Goal: Task Accomplishment & Management: Use online tool/utility

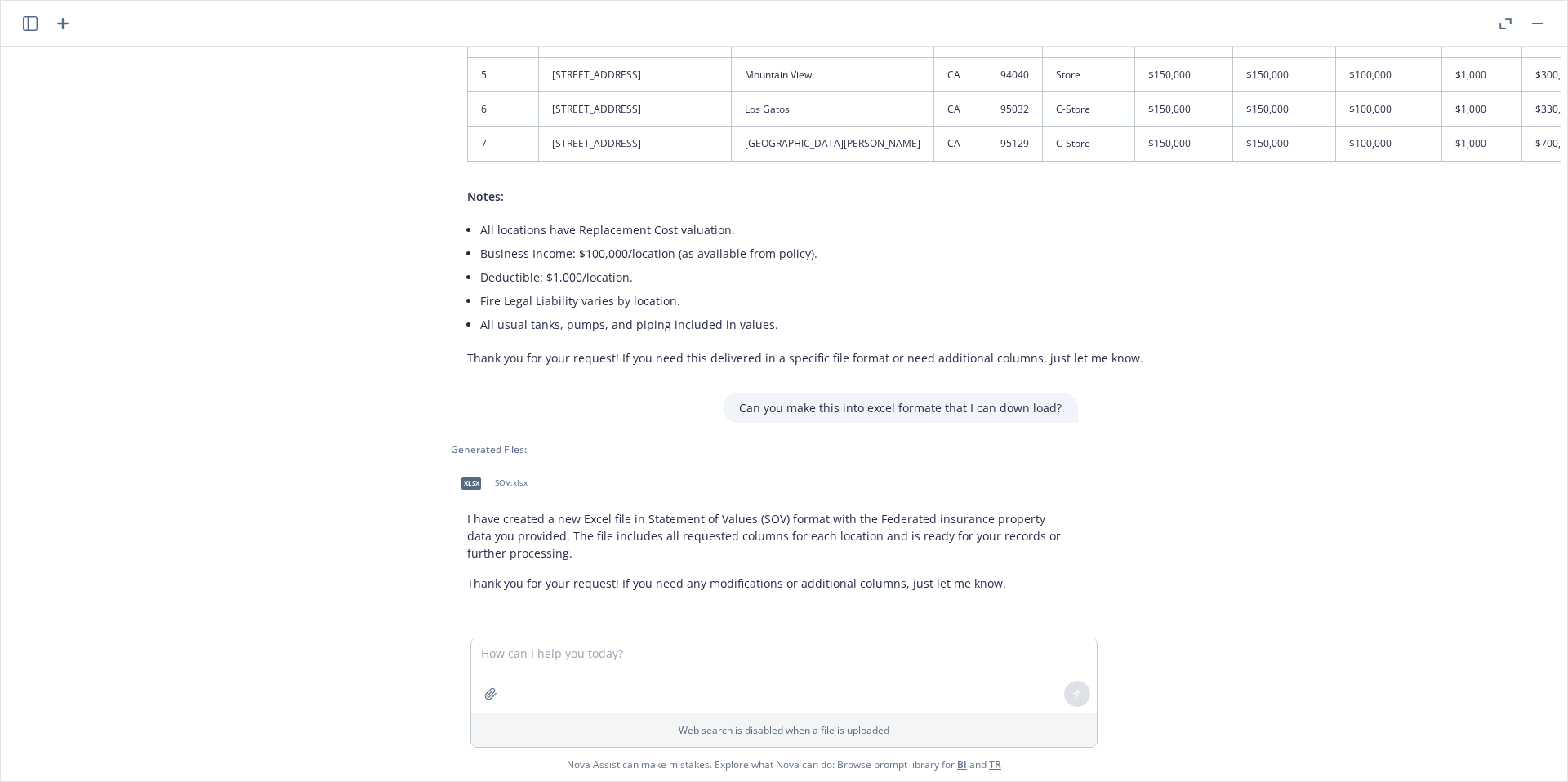
scroll to position [1769, 26]
click at [1513, 23] on button "button" at bounding box center [1505, 23] width 20 height 20
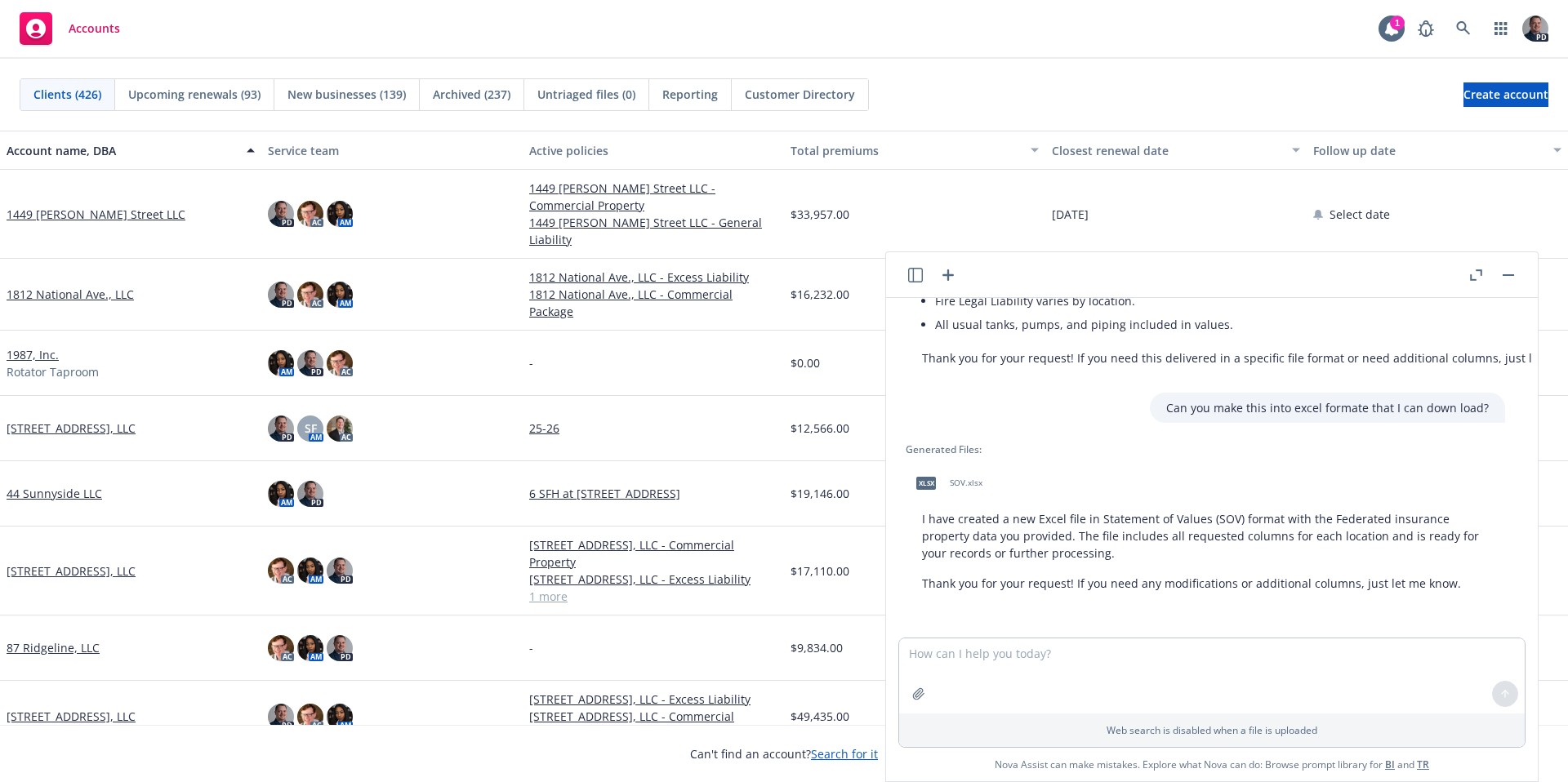
scroll to position [2020, 13]
click at [1477, 36] on link at bounding box center [1463, 29] width 32 height 32
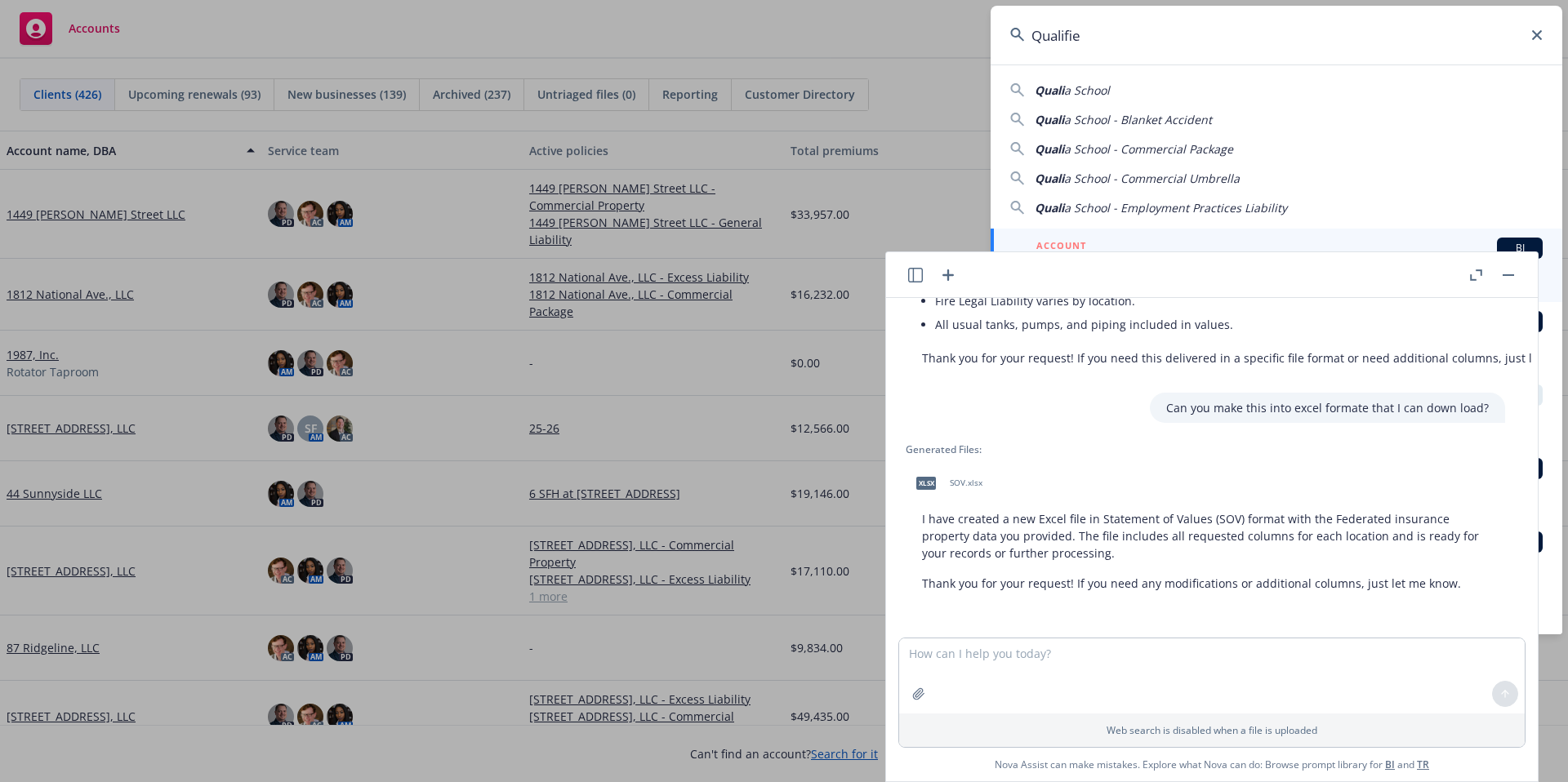
type input "Qualified"
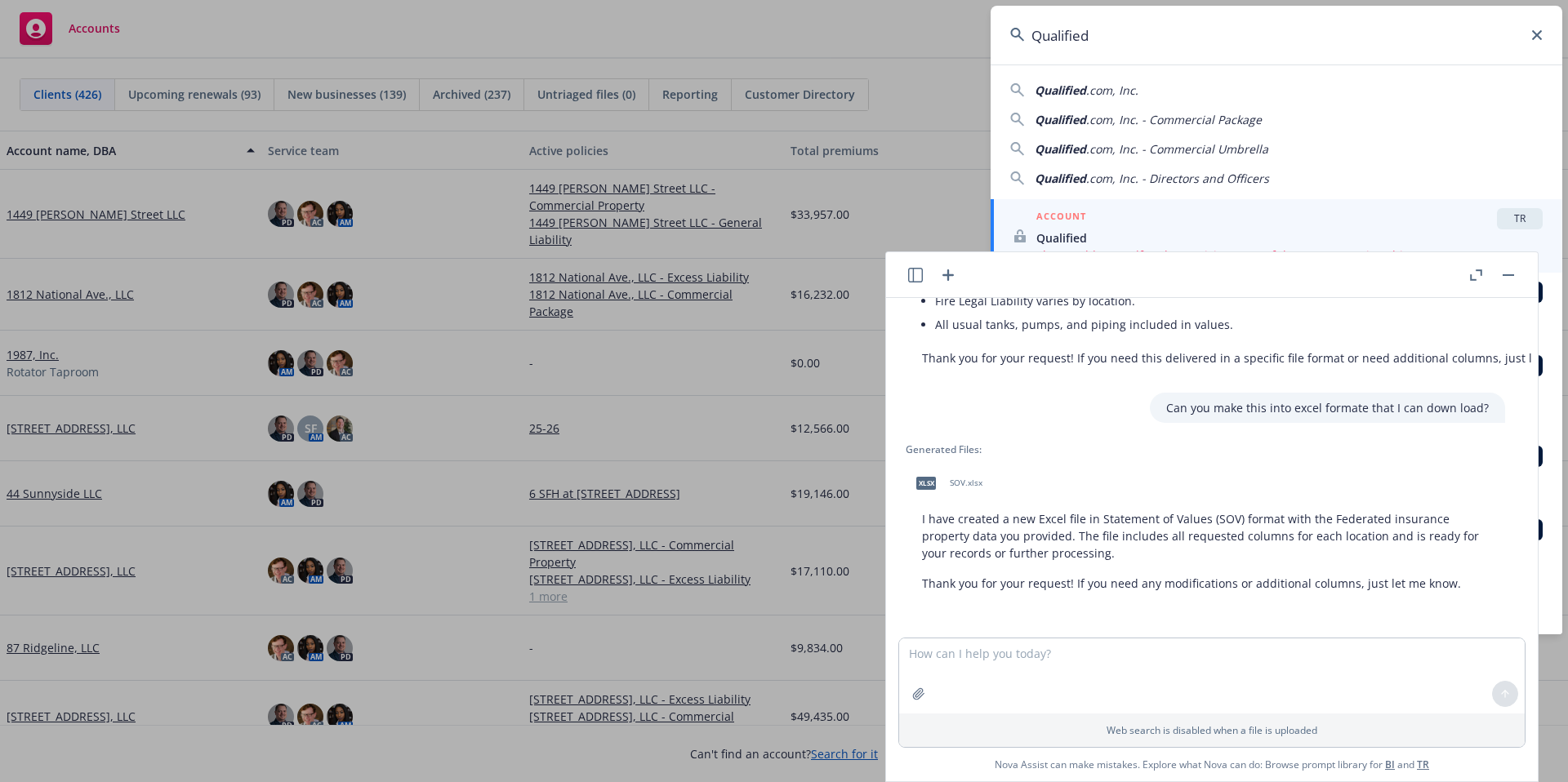
click at [1507, 280] on button "button" at bounding box center [1508, 275] width 20 height 20
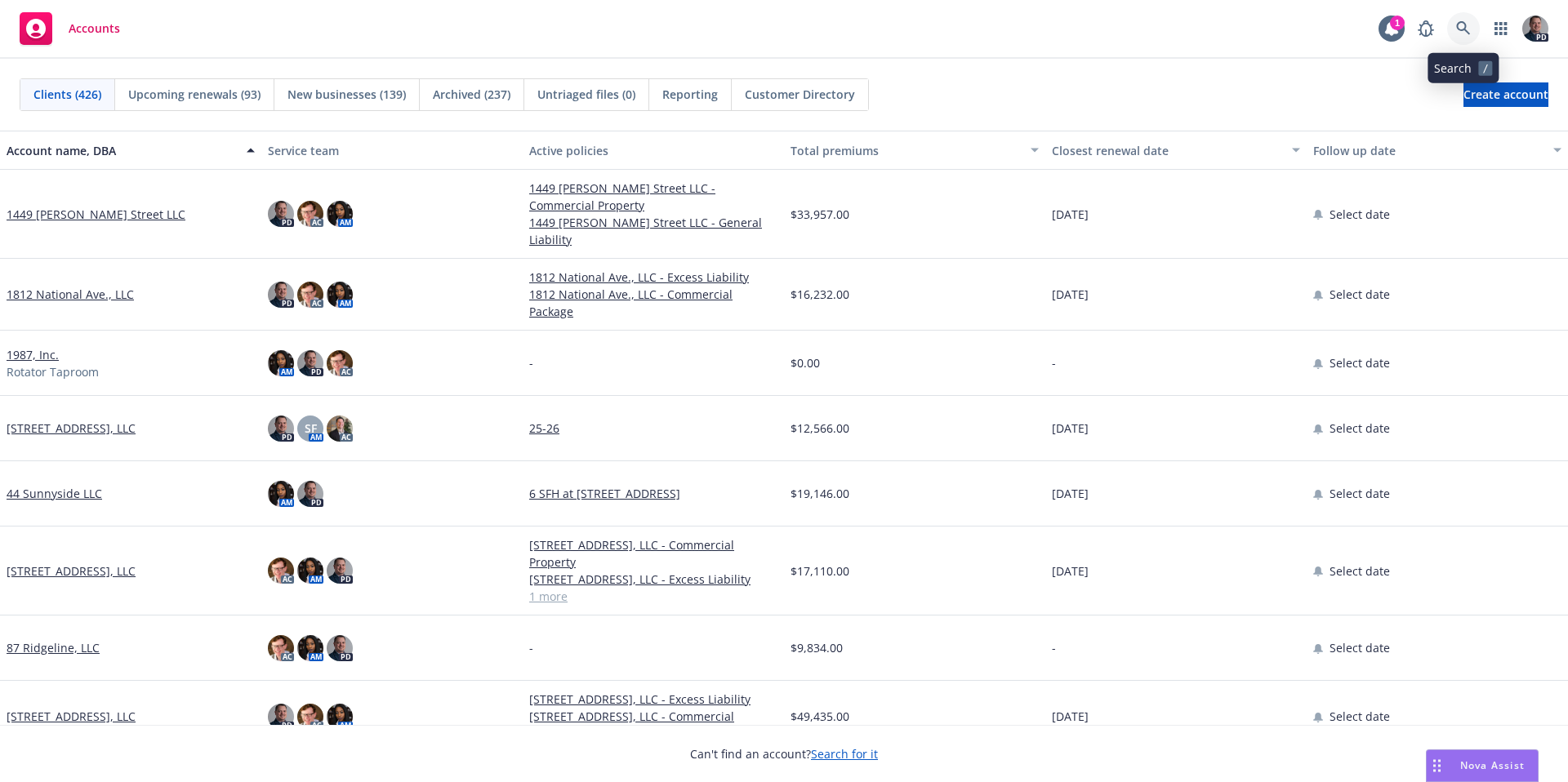
click at [1452, 24] on link at bounding box center [1463, 29] width 32 height 32
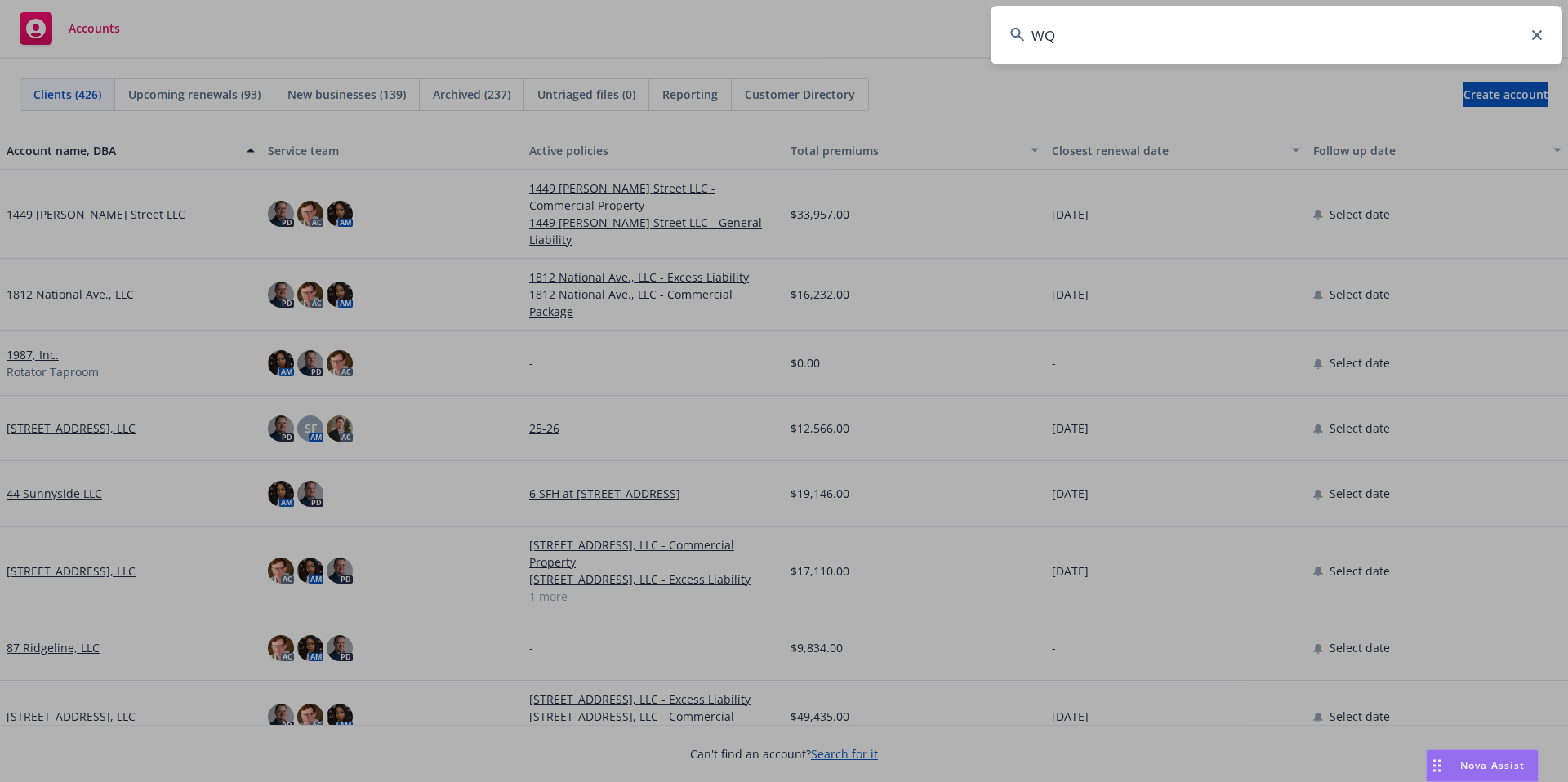
type input "W"
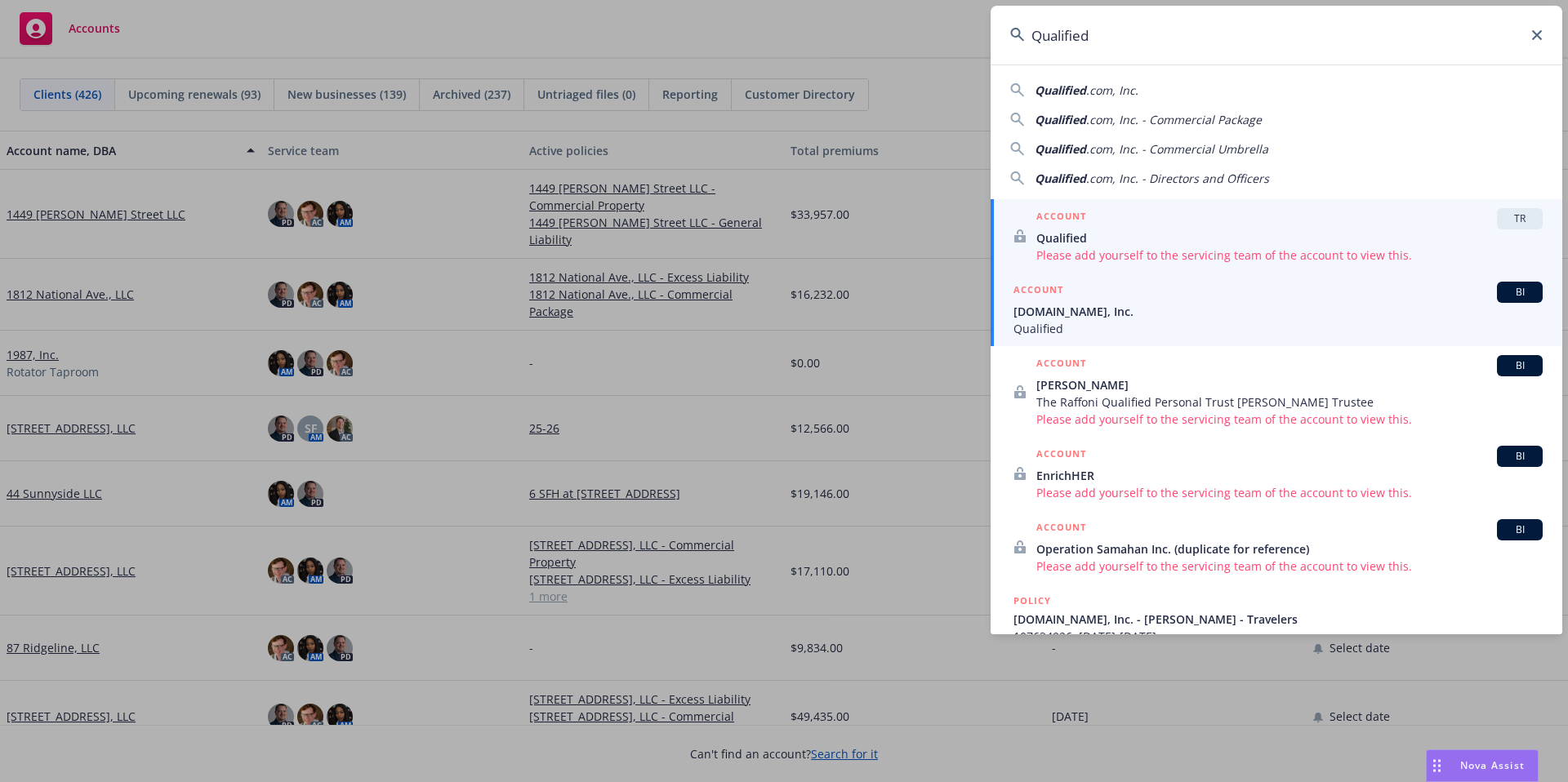
type input "Qualified"
click at [1263, 305] on span "[DOMAIN_NAME], Inc." at bounding box center [1277, 311] width 530 height 17
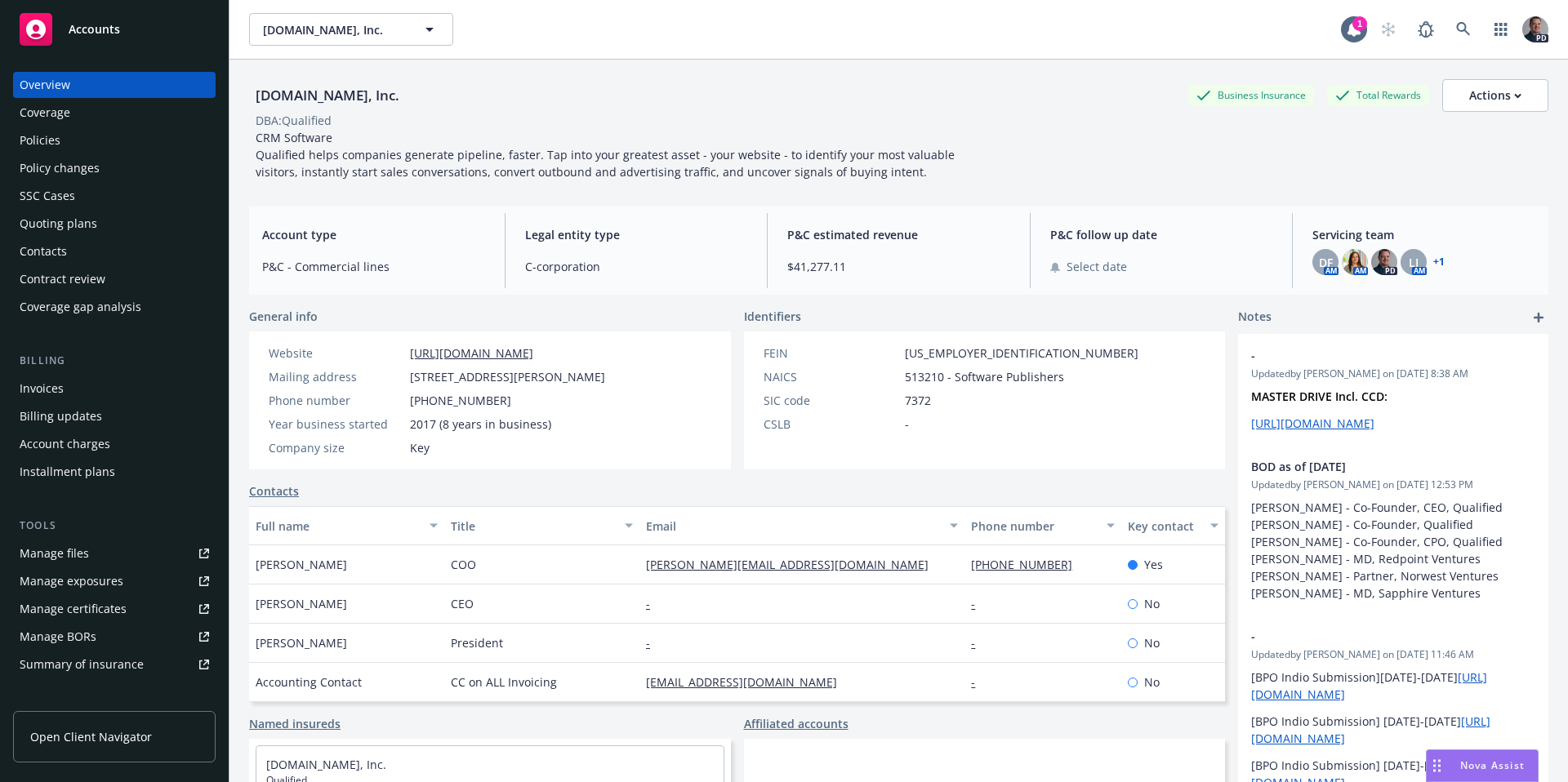
click at [14, 137] on link "Policies" at bounding box center [114, 140] width 202 height 26
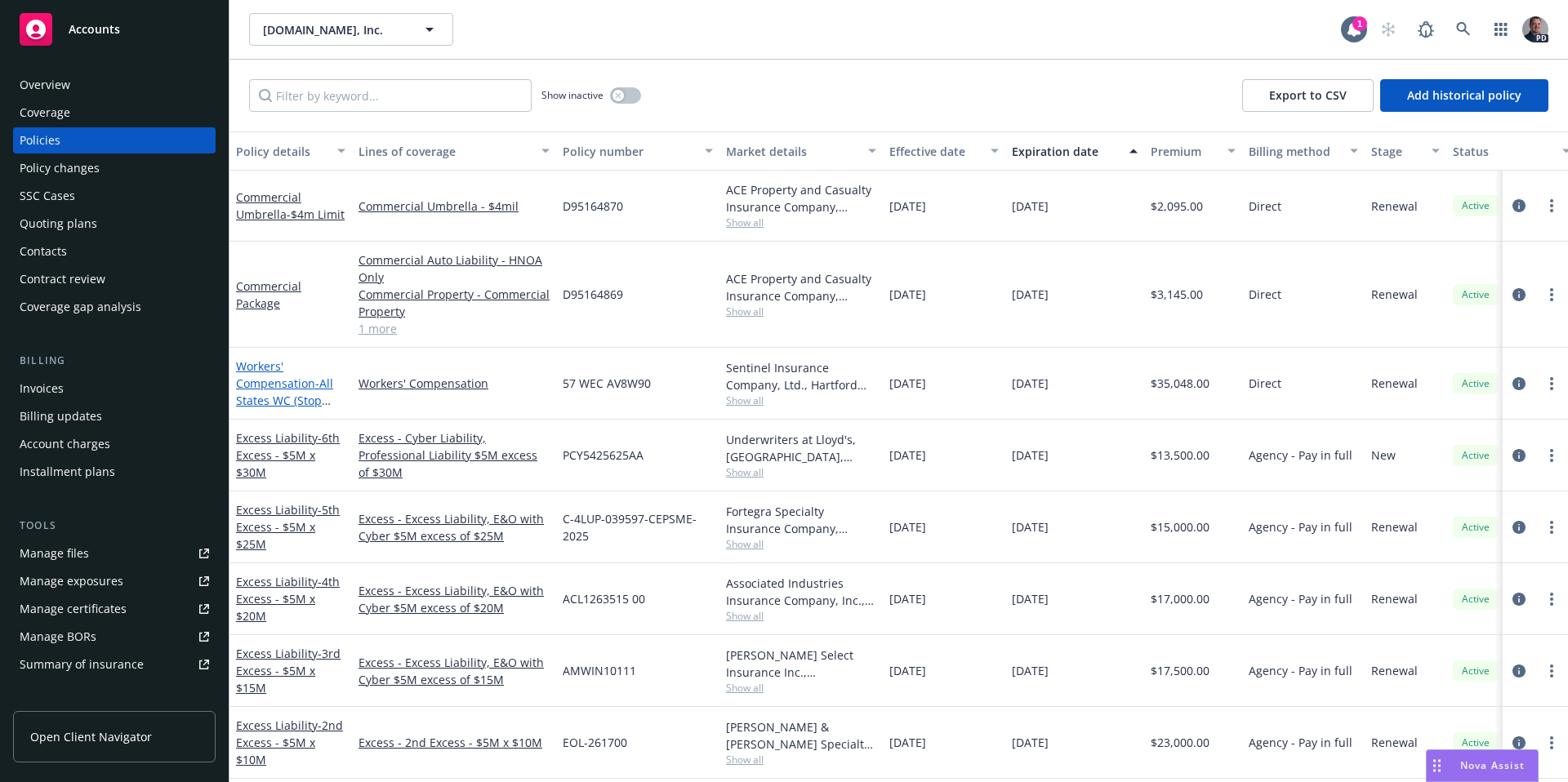
click at [243, 397] on span "- All States WC (Stop Gap Monopoliostic)" at bounding box center [289, 400] width 106 height 50
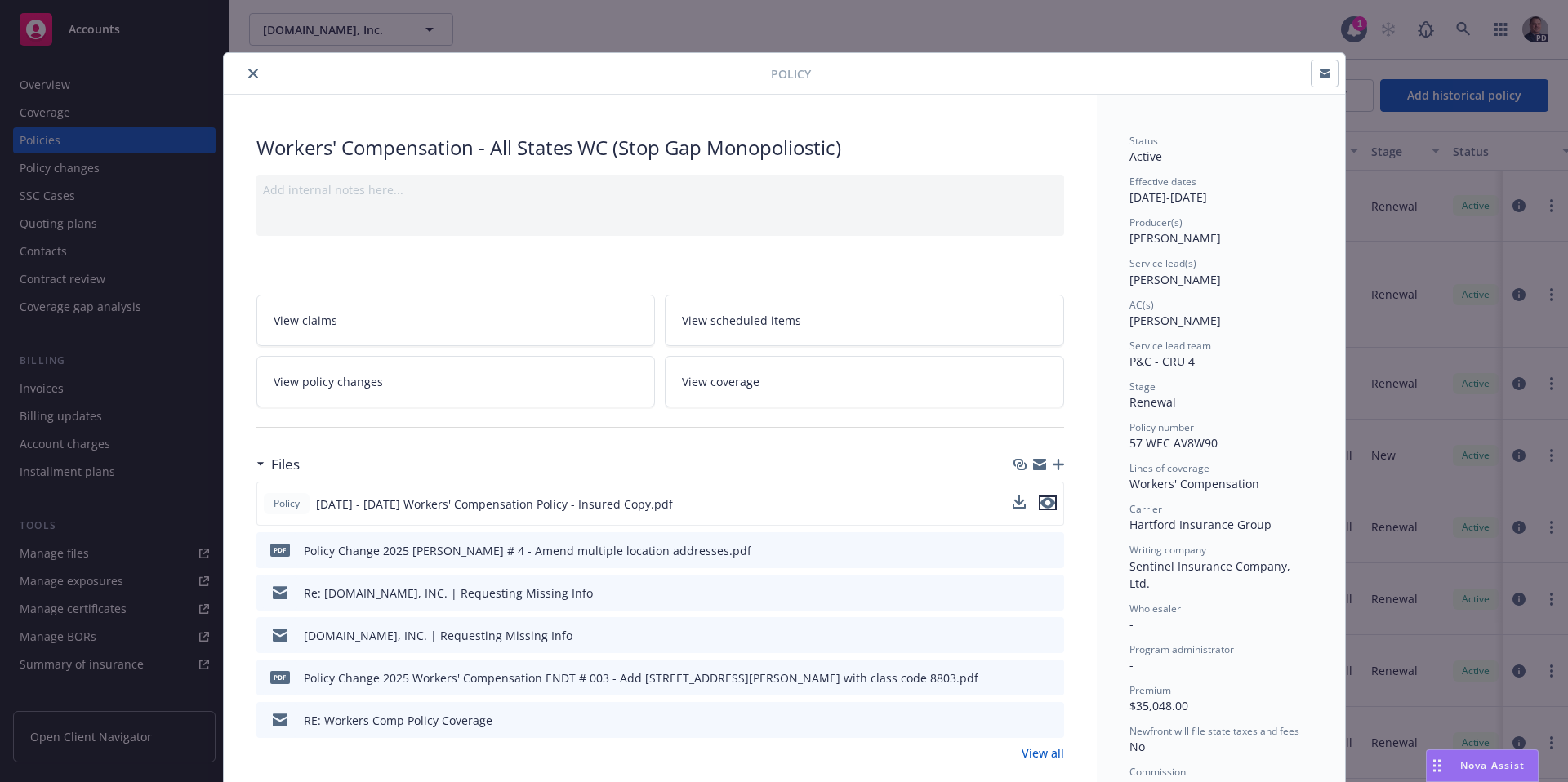
click at [1042, 503] on icon "preview file" at bounding box center [1047, 502] width 14 height 12
click at [244, 69] on button "close" at bounding box center [254, 74] width 20 height 20
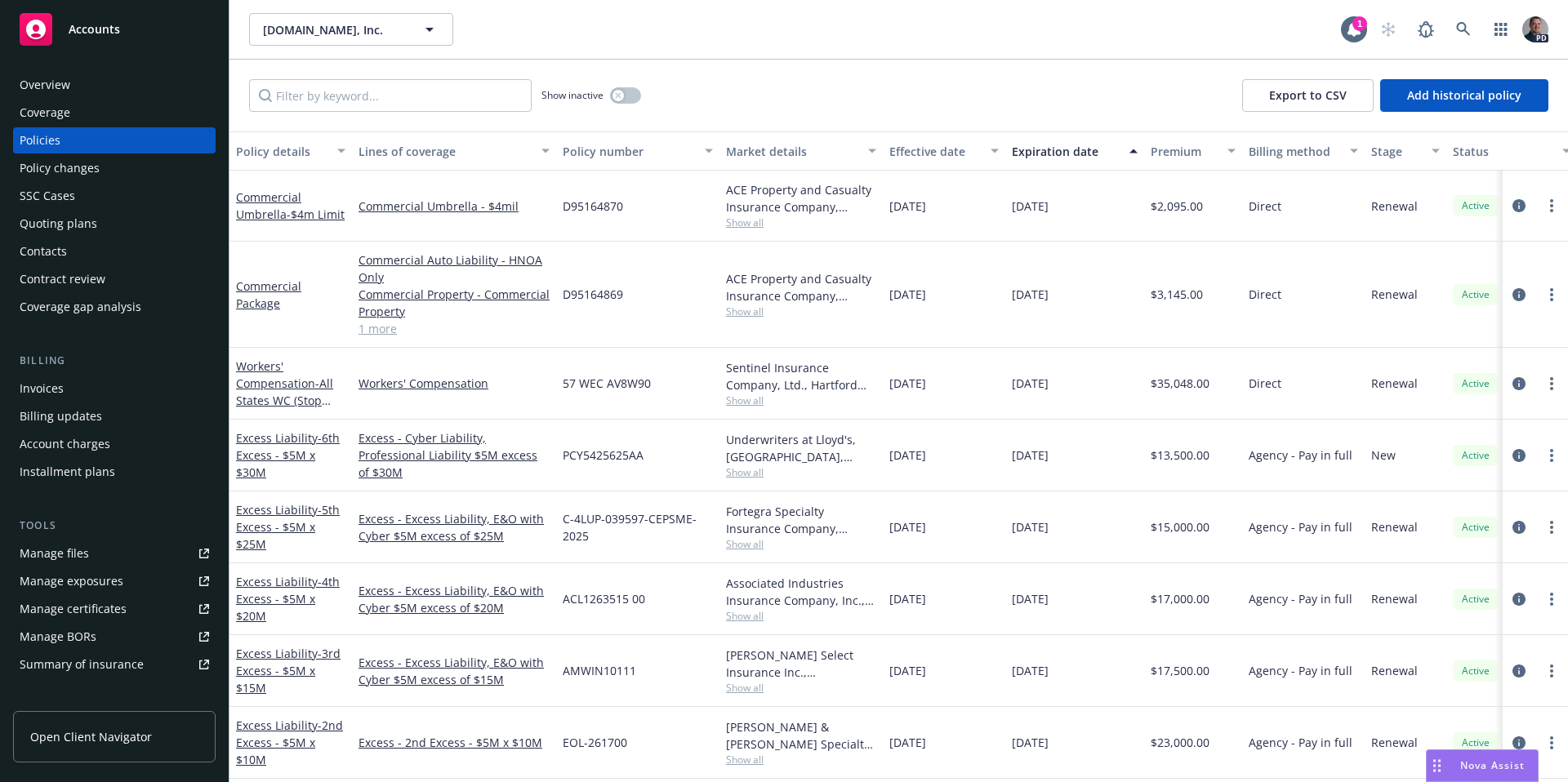
scroll to position [2020, 13]
click at [1499, 770] on span "Nova Assist" at bounding box center [1492, 765] width 65 height 14
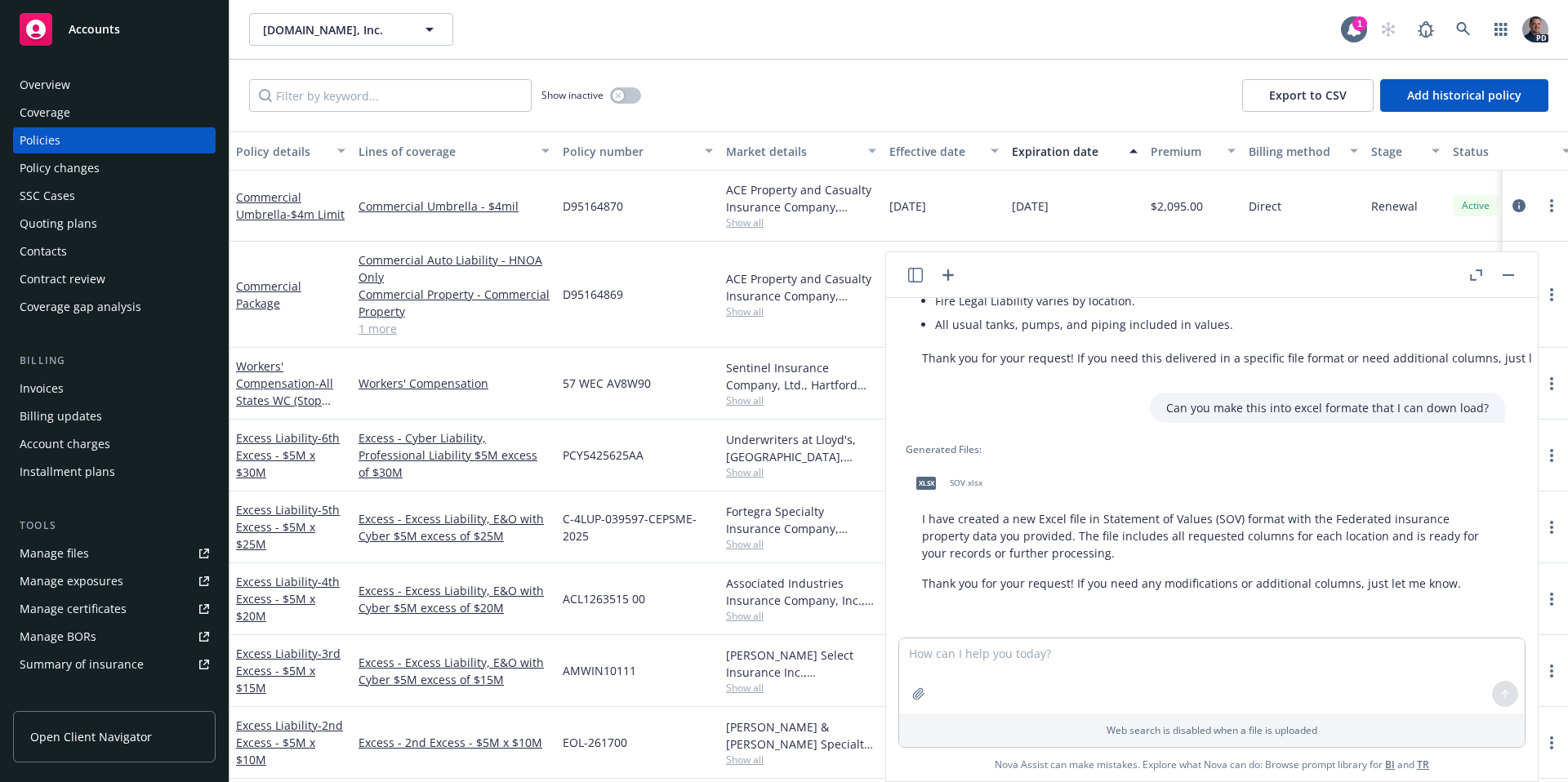
click at [945, 275] on icon "button" at bounding box center [948, 275] width 20 height 20
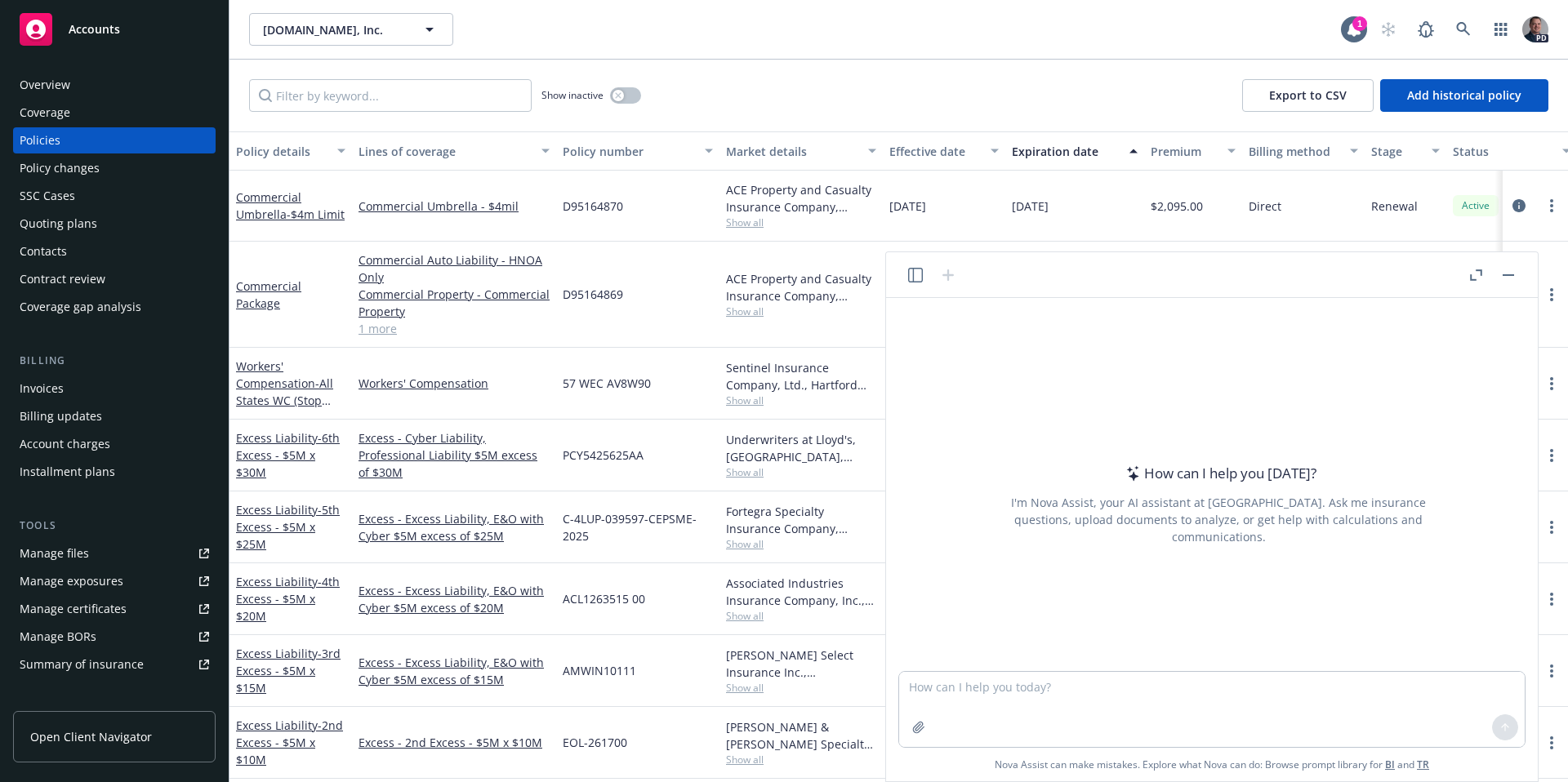
click at [1479, 280] on icon "button" at bounding box center [1476, 275] width 13 height 12
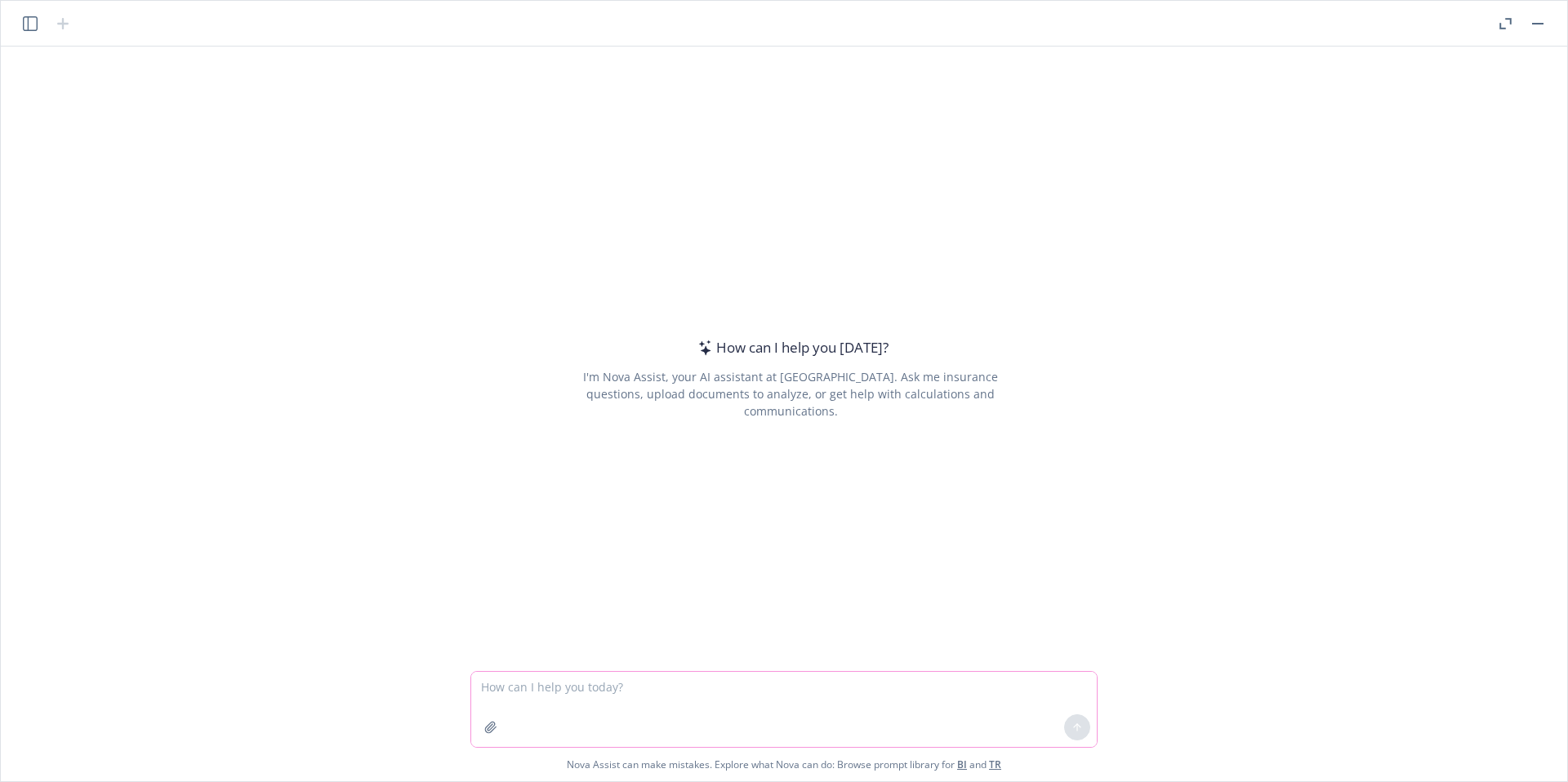
click at [710, 679] on textarea at bounding box center [783, 709] width 625 height 75
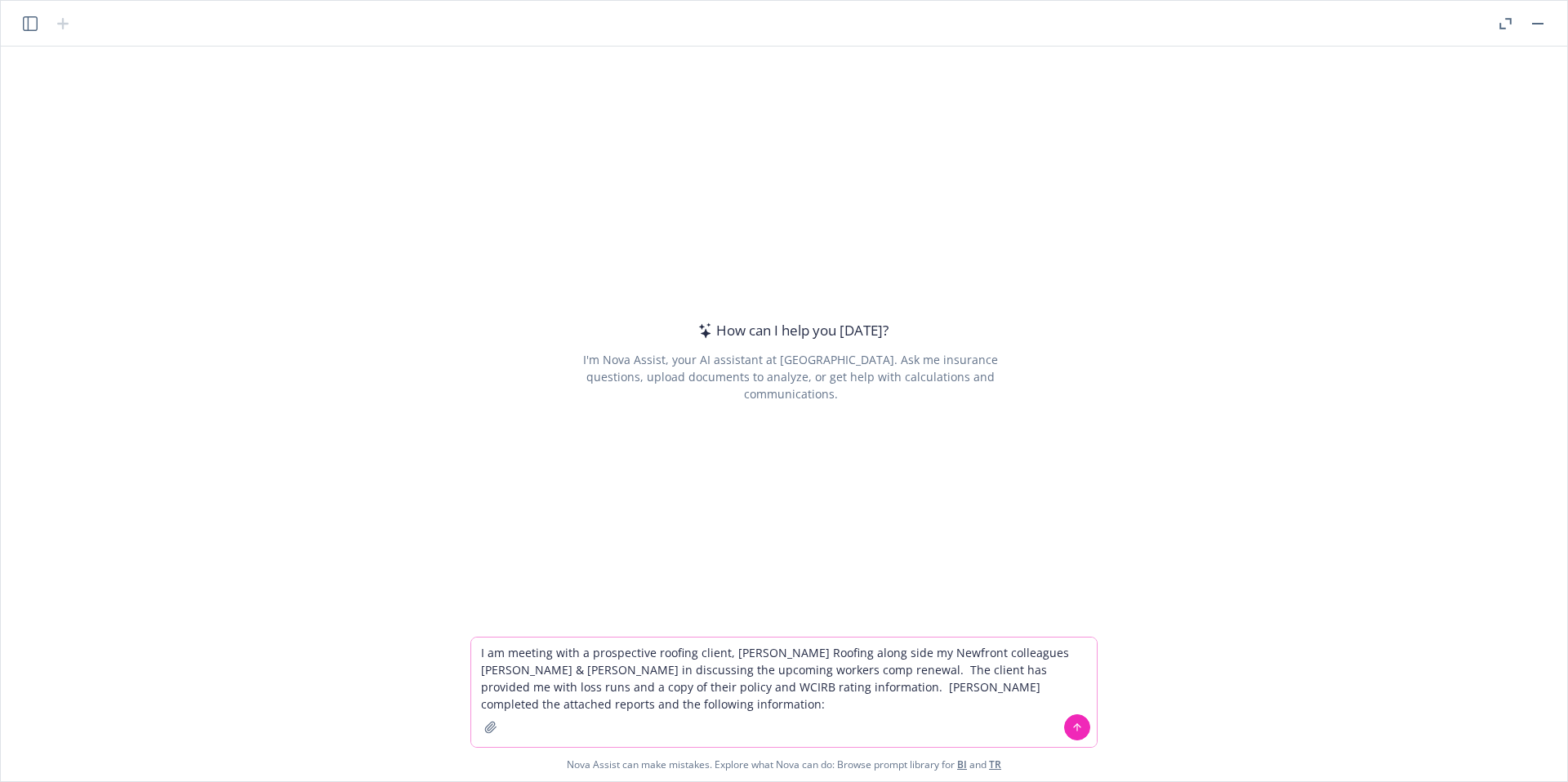
paste textarea "Hi [PERSON_NAME]/[PERSON_NAME], Attached please find the Exmod Diagnostic and W…"
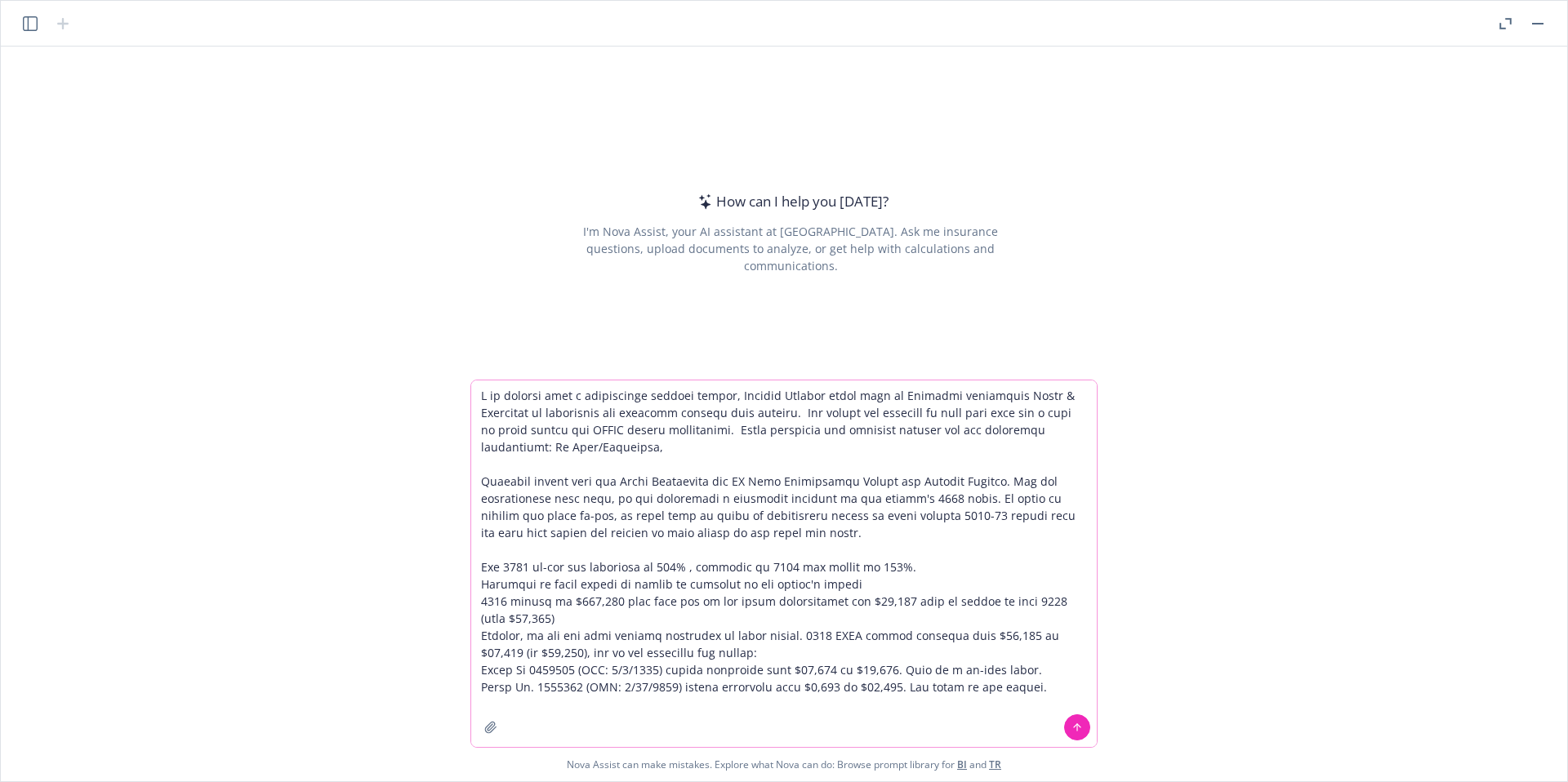
click at [545, 449] on textarea at bounding box center [783, 564] width 625 height 366
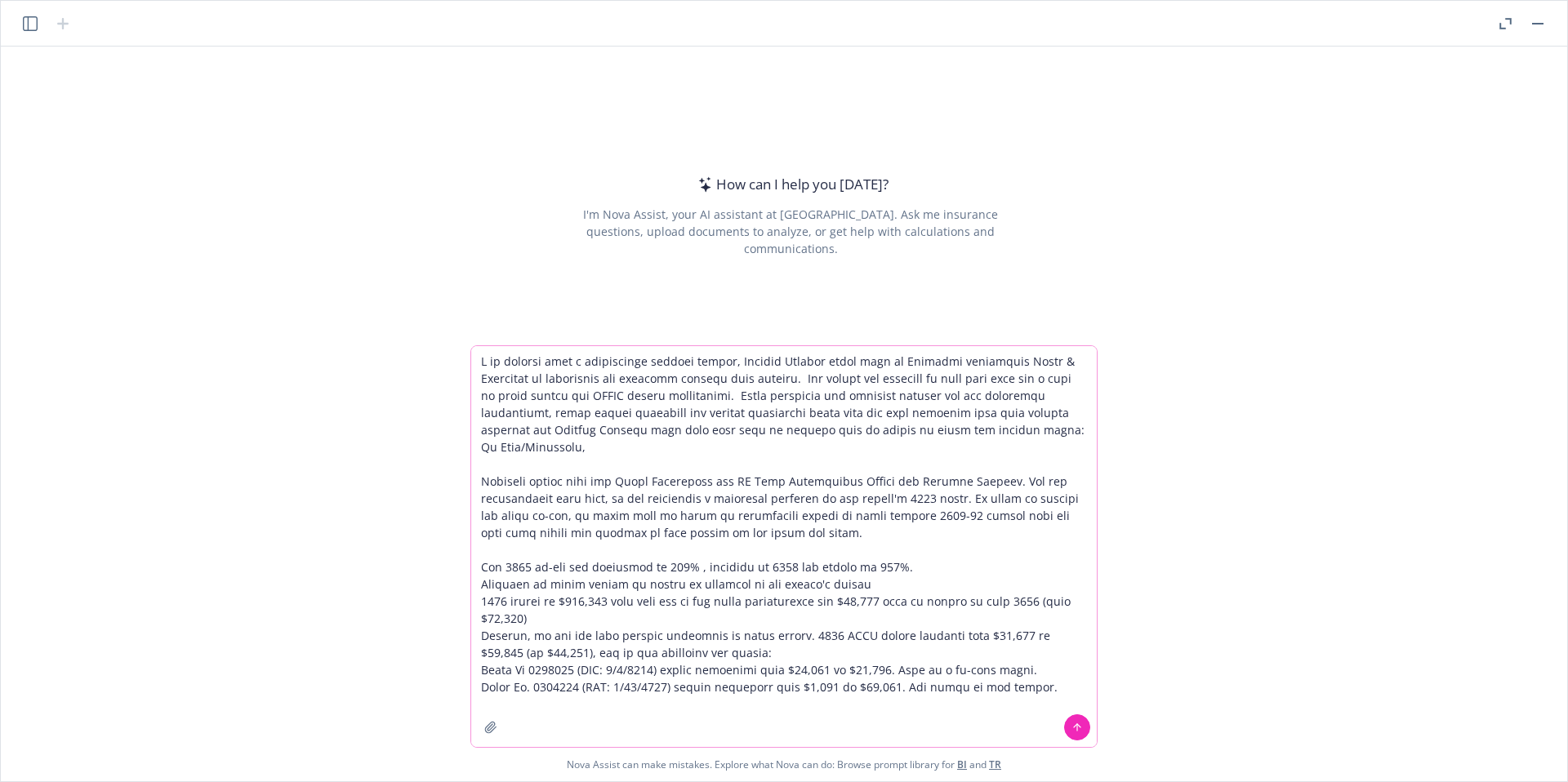
type textarea "I am meeting with a prospective roofing client, [PERSON_NAME] Roofing along sid…"
click at [494, 730] on icon "button" at bounding box center [491, 727] width 13 height 13
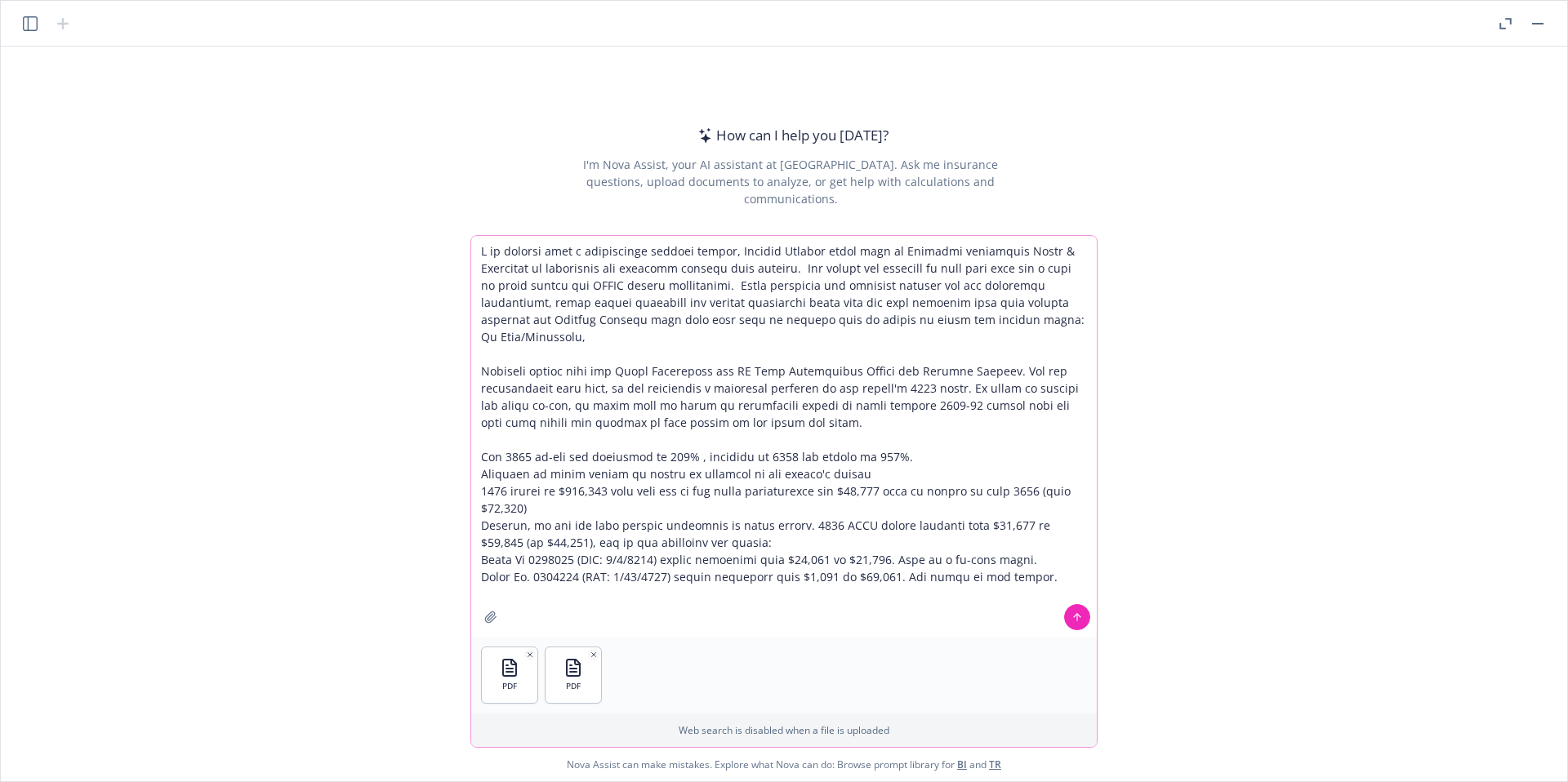
click at [1082, 617] on icon at bounding box center [1077, 617] width 12 height 12
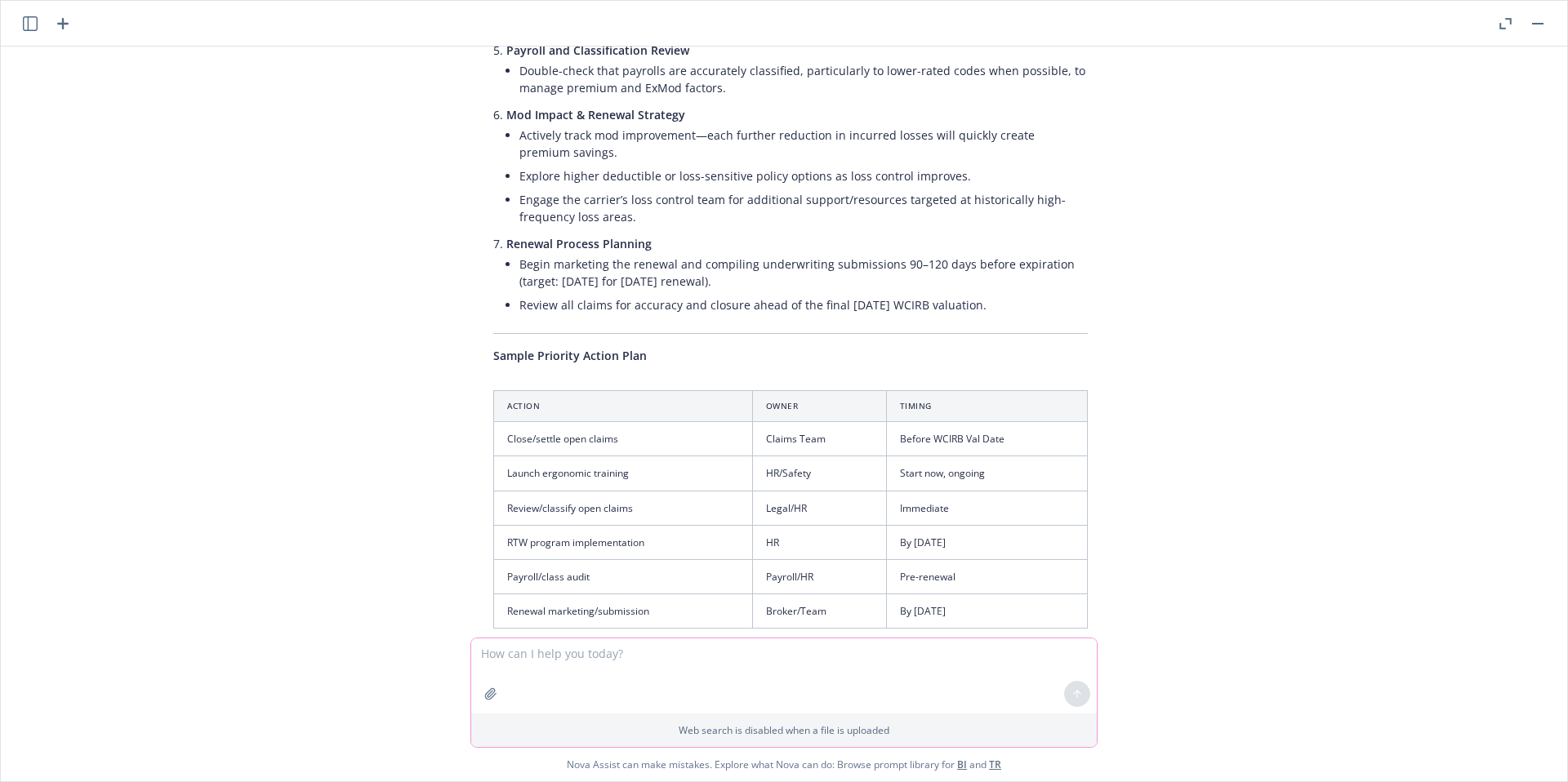
scroll to position [1434, 0]
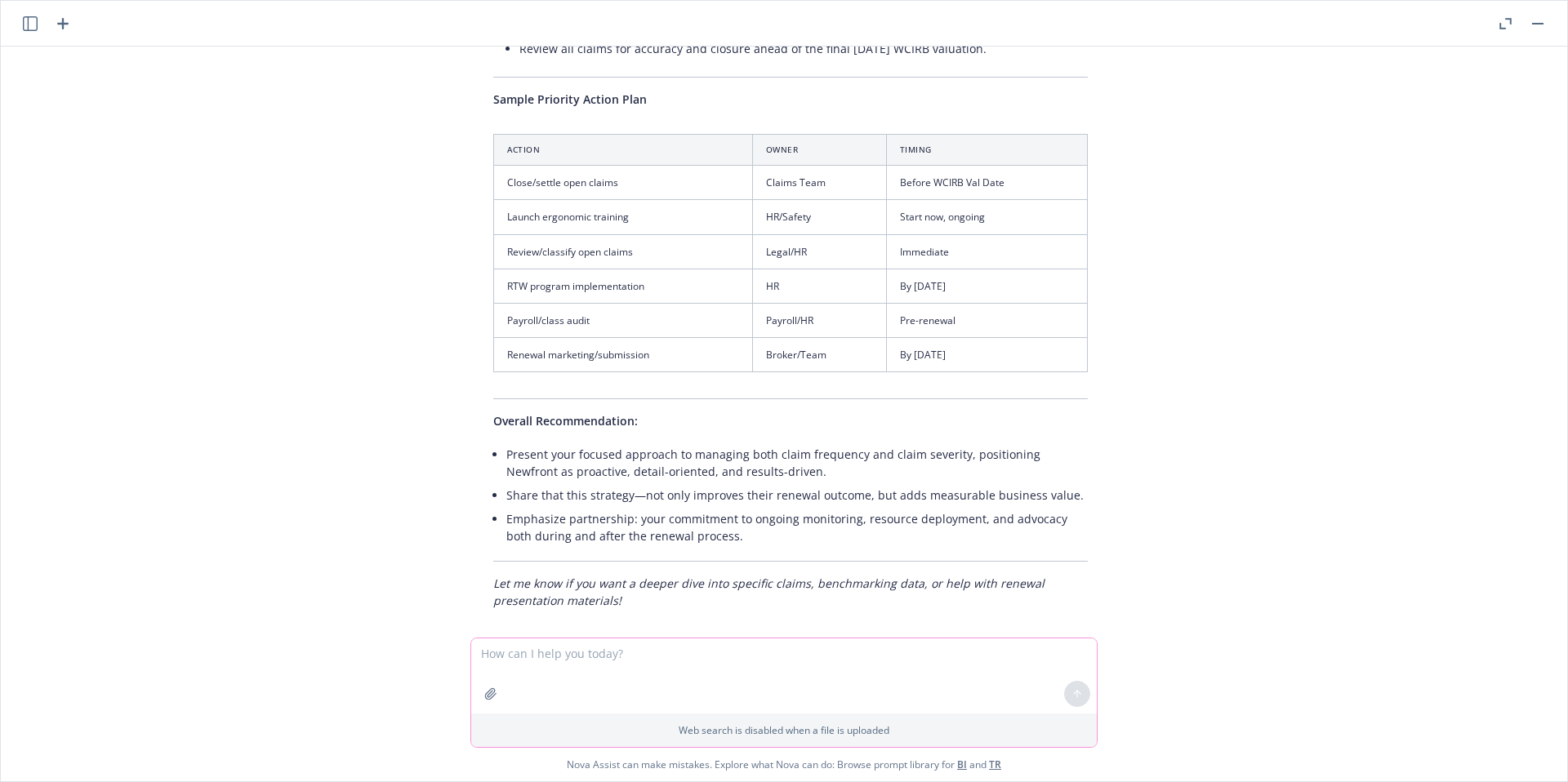
click at [706, 660] on textarea at bounding box center [783, 676] width 625 height 75
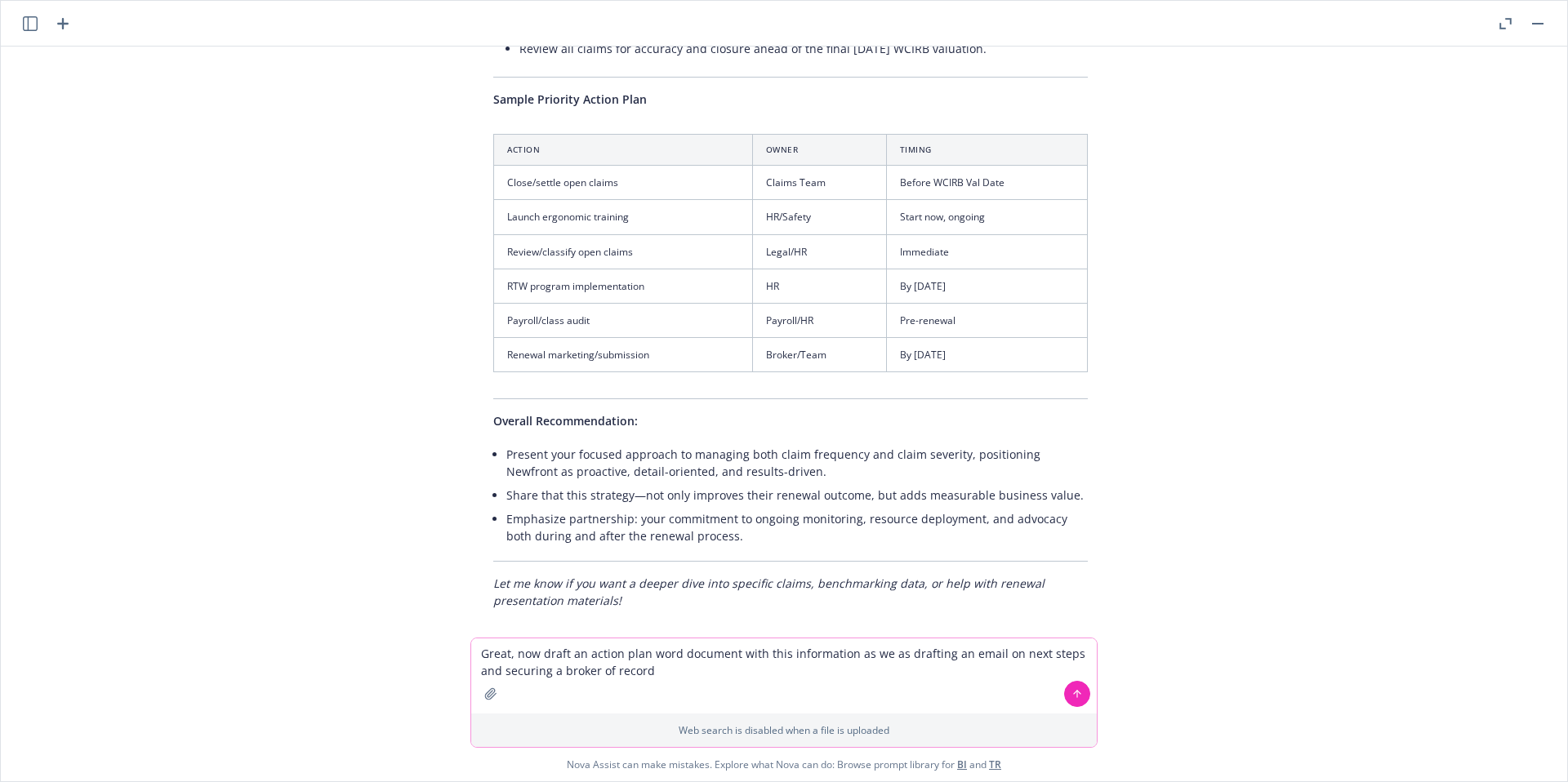
type textarea "Great, now draft an action plan word document with this information as we as dr…"
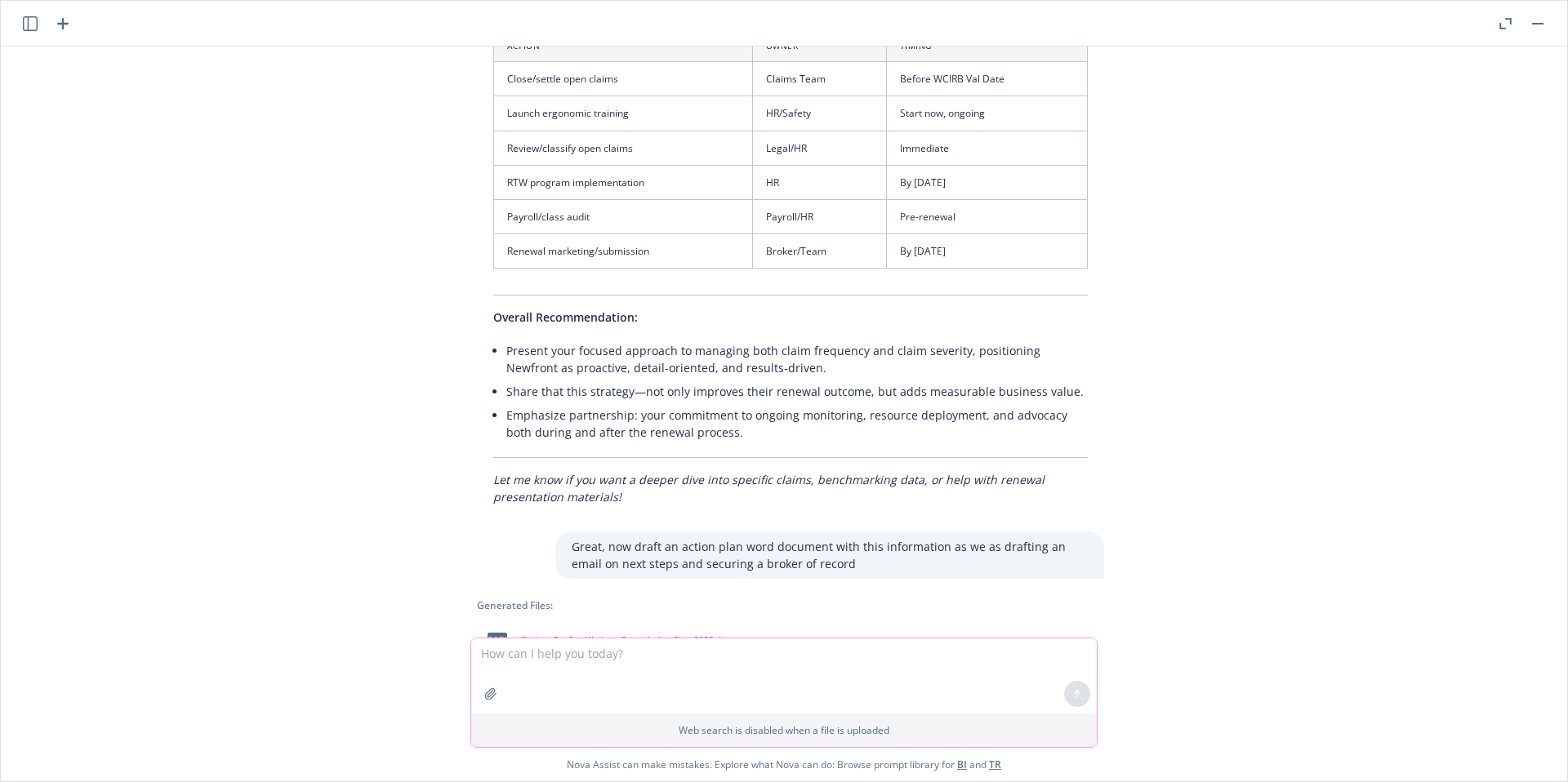
scroll to position [1581, 0]
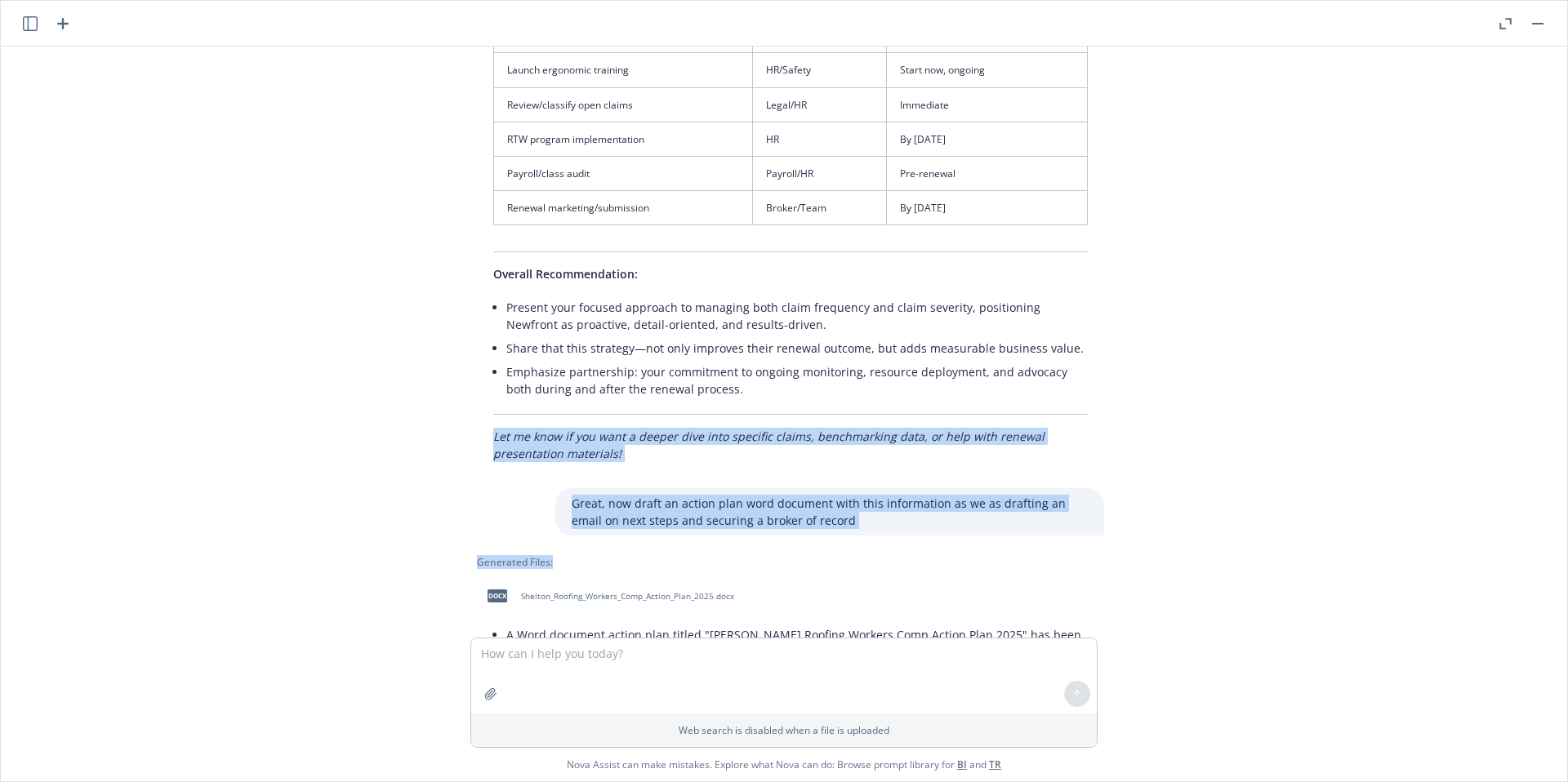
drag, startPoint x: 1561, startPoint y: 407, endPoint x: 1561, endPoint y: 522, distance: 115.0
click at [1563, 547] on div "pdf [PERSON_NAME] Roofing - 2025 Emod Calculations & Diagnostics.pdf pdf [PERSO…" at bounding box center [784, 414] width 1566 height 735
click at [1542, 467] on div "pdf [PERSON_NAME] Roofing - 2025 Emod Calculations & Diagnostics.pdf pdf [PERSO…" at bounding box center [784, 342] width 1554 height 591
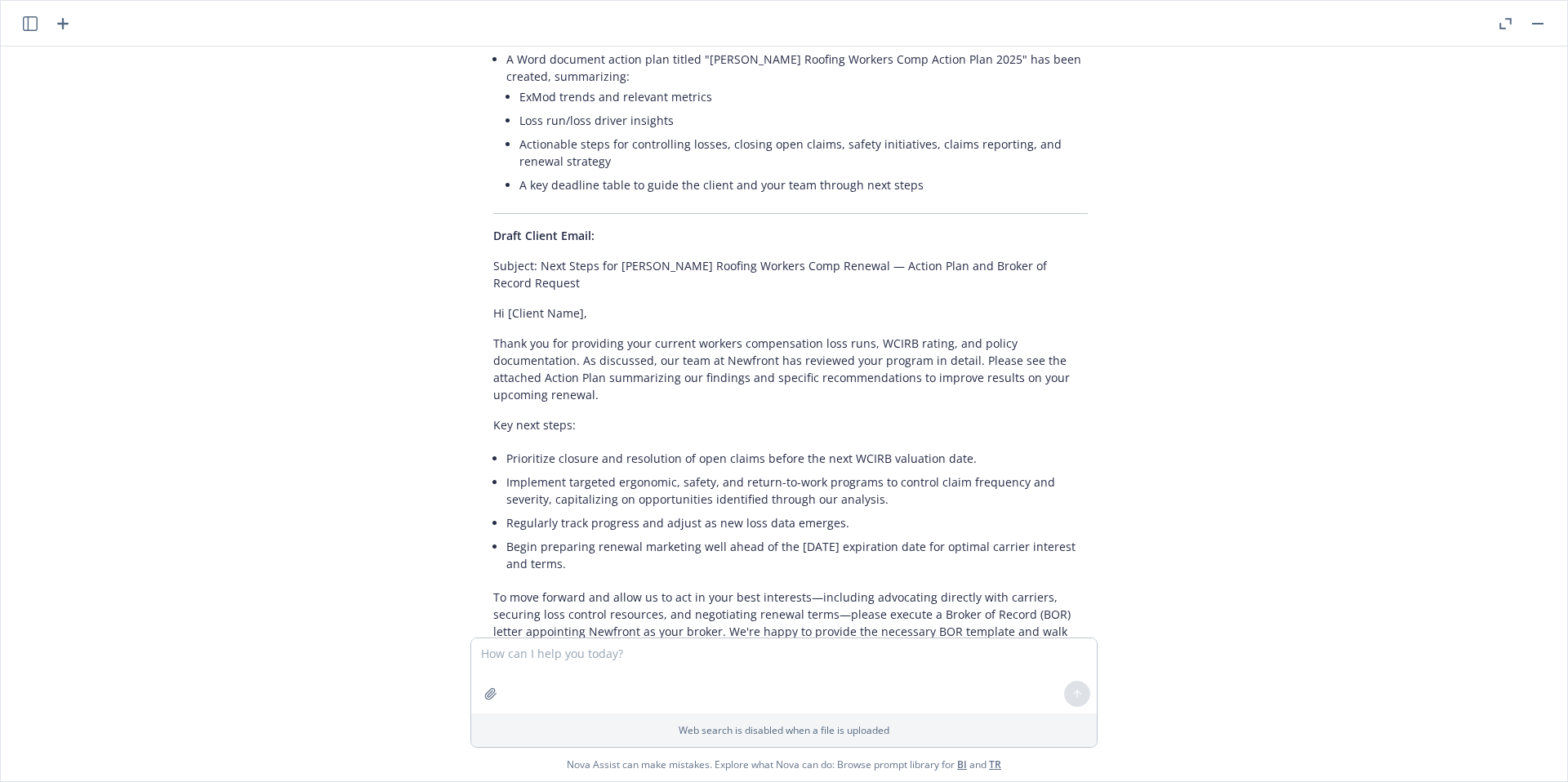
scroll to position [1977, 0]
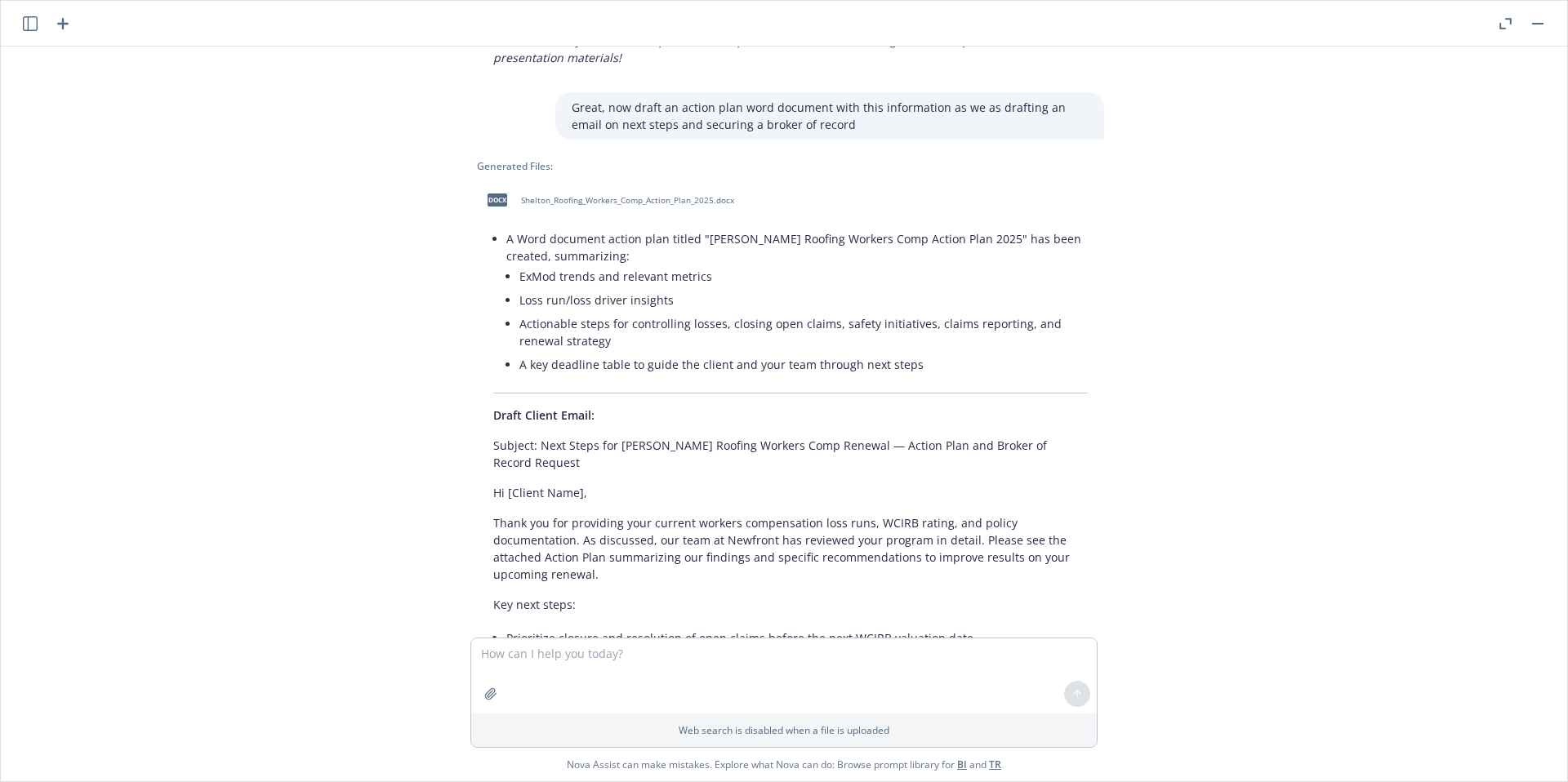
click at [686, 195] on span "Shelton_Roofing_Workers_Comp_Action_Plan_2025.docx" at bounding box center [627, 200] width 213 height 11
click at [590, 650] on textarea at bounding box center [783, 676] width 625 height 75
click at [589, 650] on textarea at bounding box center [783, 676] width 625 height 75
type textarea "Update the action plan timeline assuming we are taking over the policy starting…"
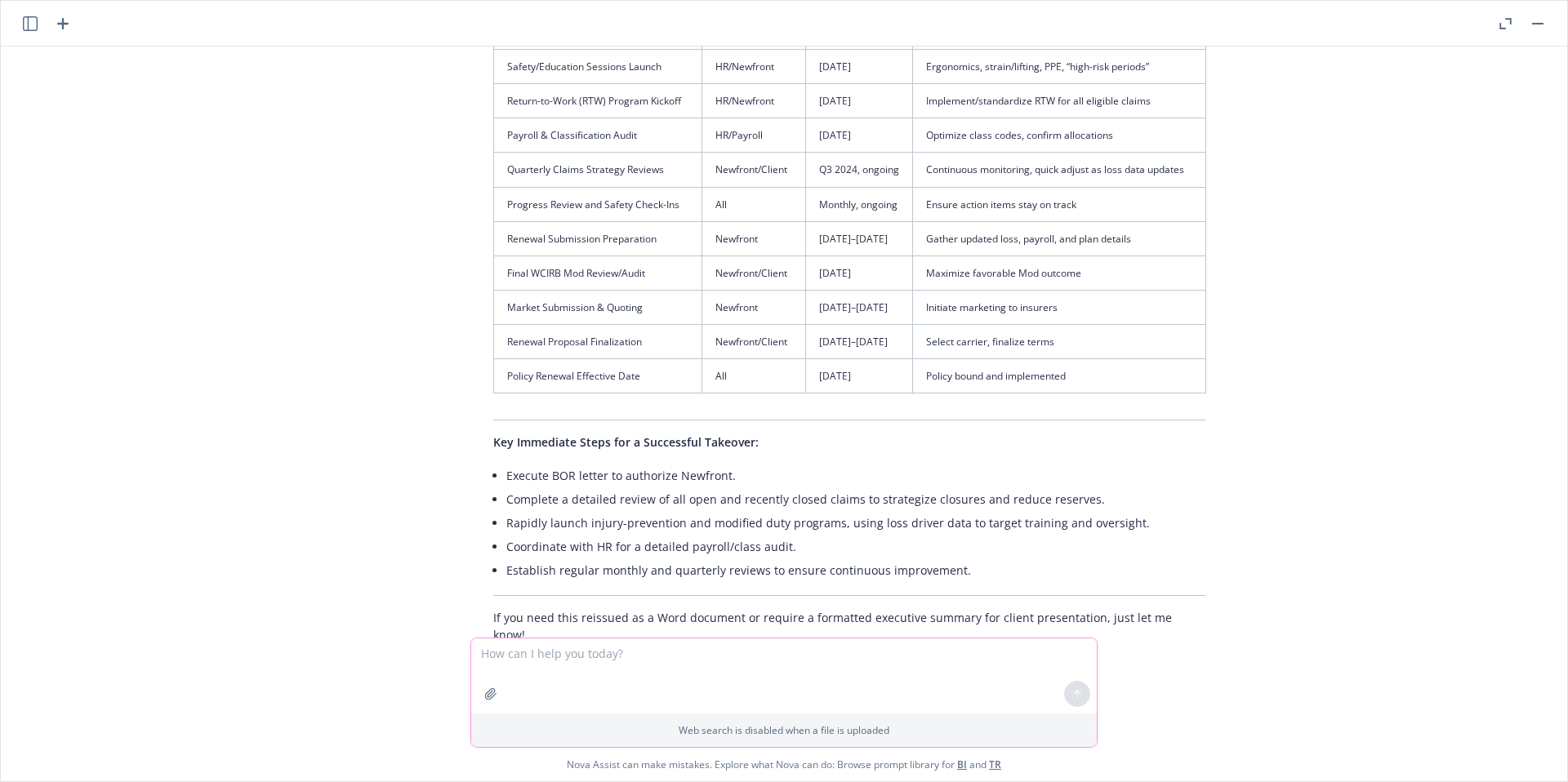
scroll to position [3070, 0]
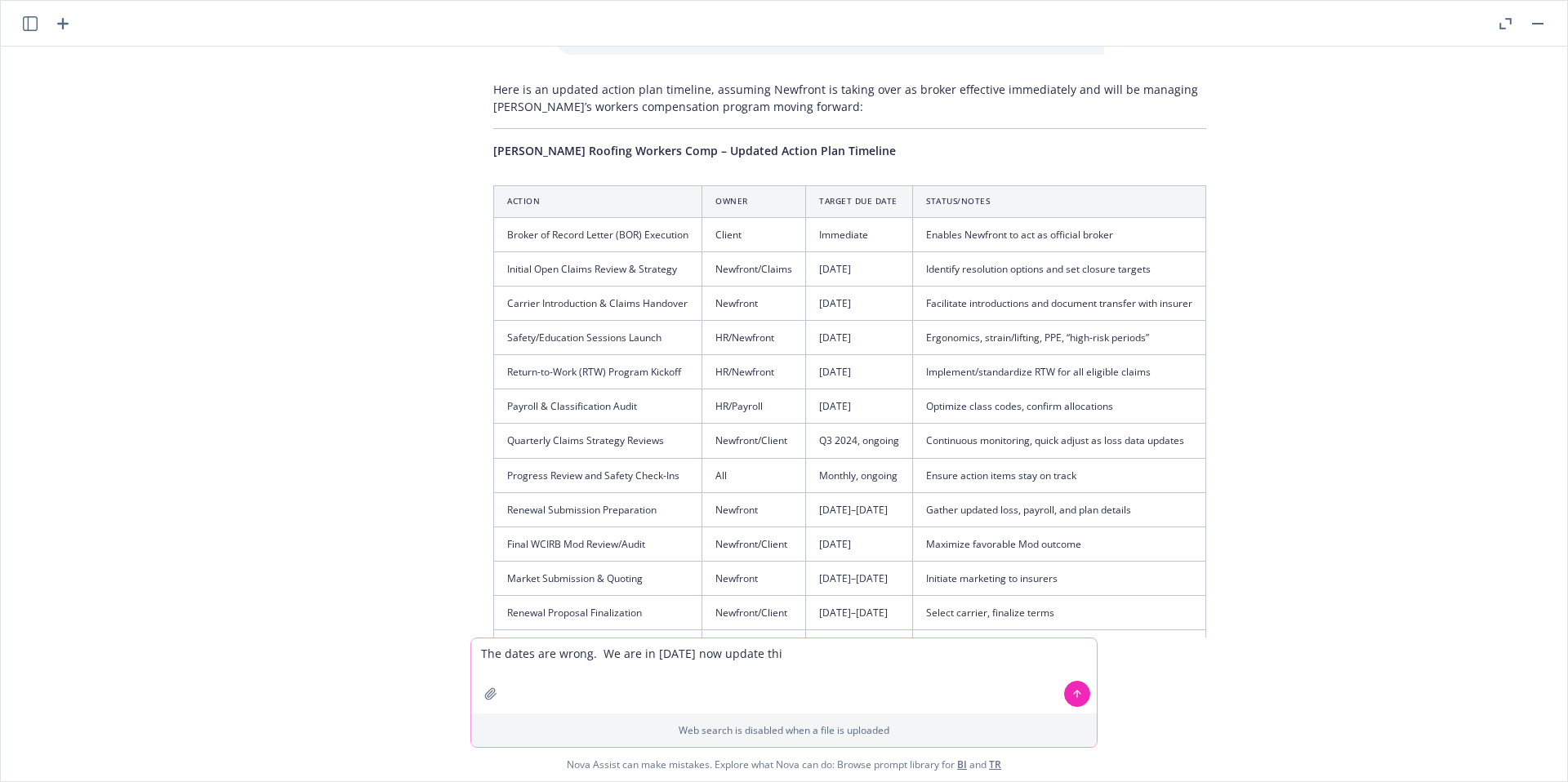
type textarea "The dates are wrong. We are in [DATE] now update this"
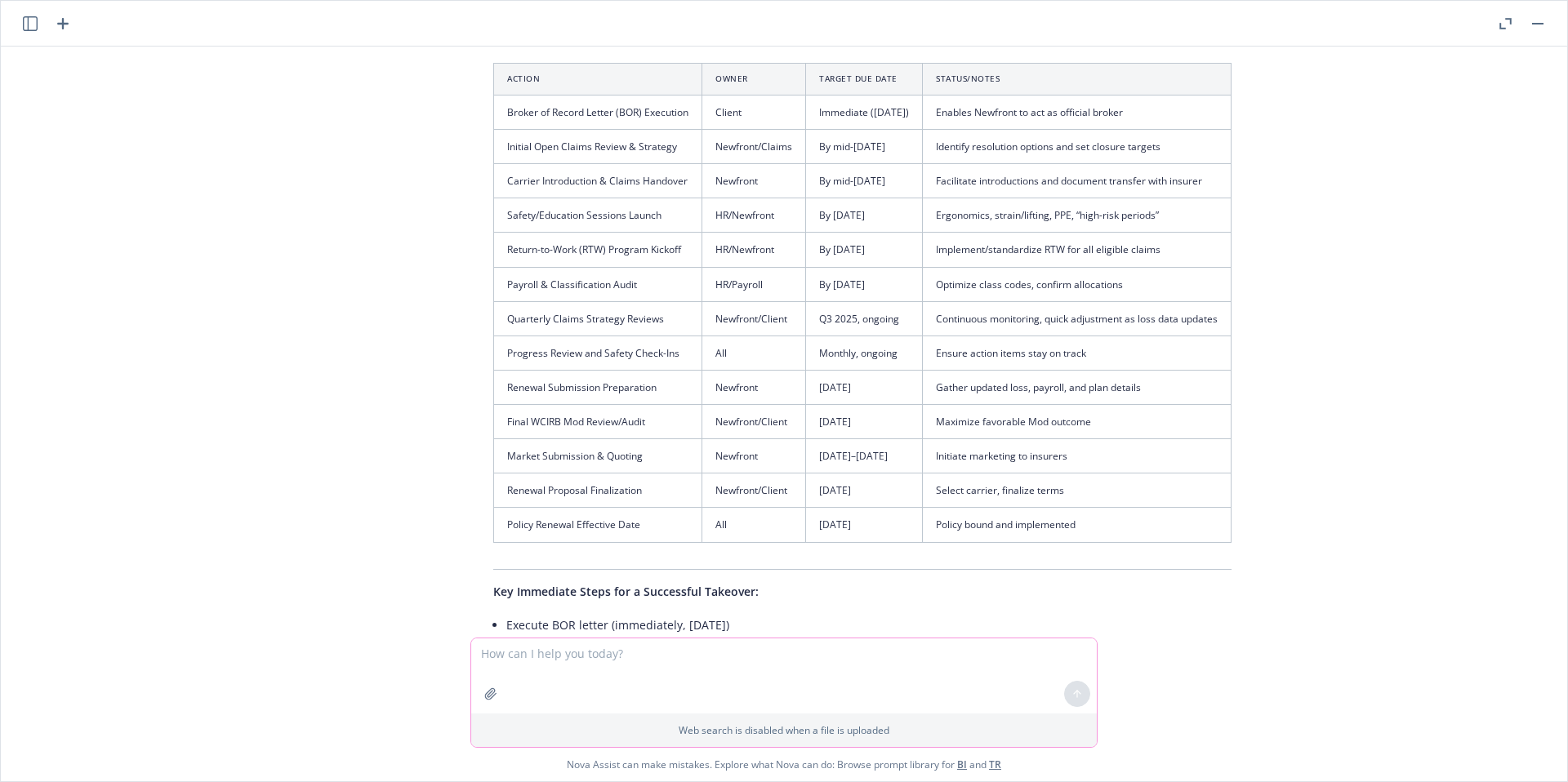
scroll to position [4265, 0]
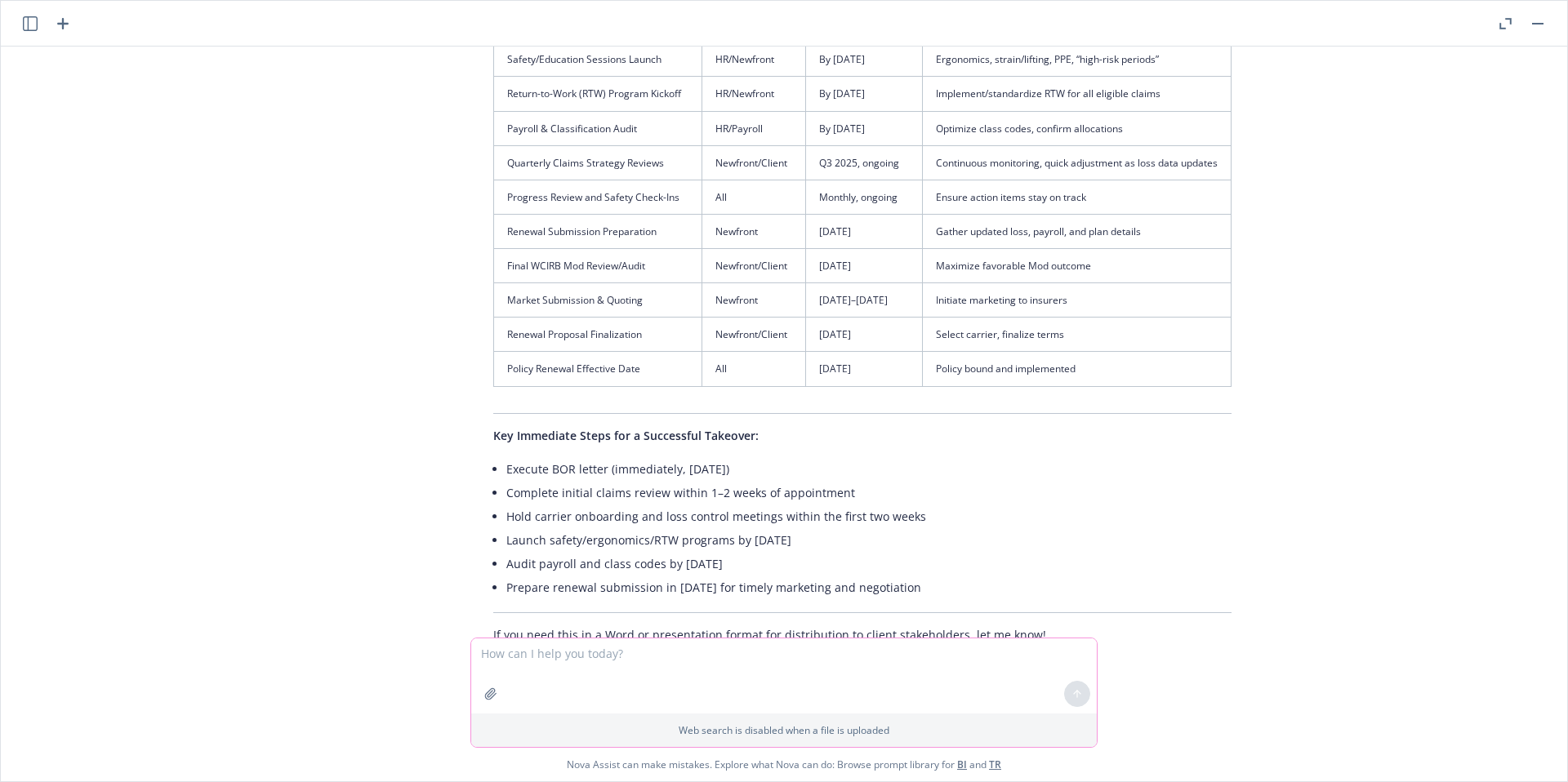
click at [790, 676] on textarea at bounding box center [783, 676] width 625 height 75
type textarea "Still wrong we are currently in [DATE] so the dates should all be future dates …"
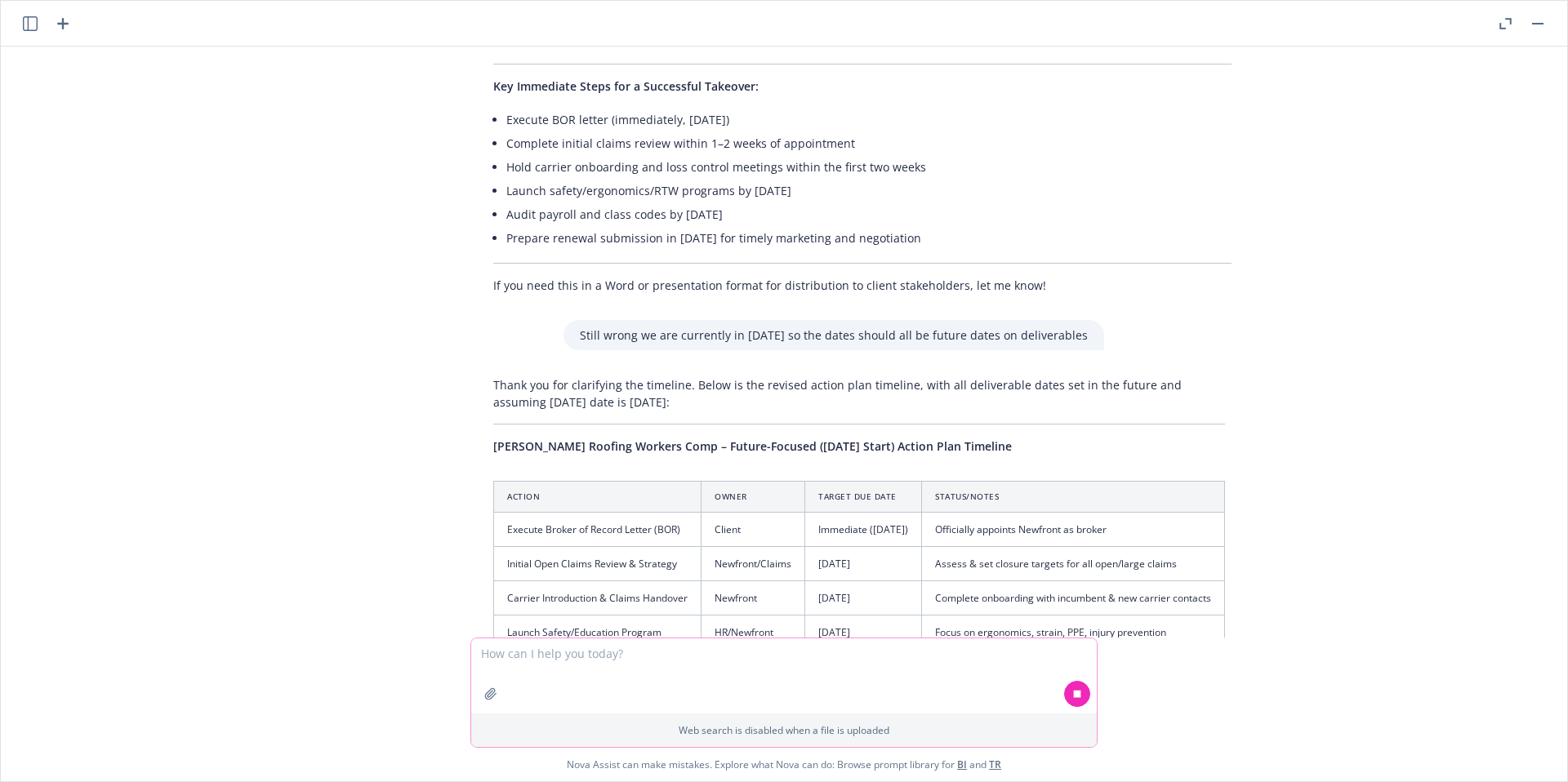
scroll to position [4969, 0]
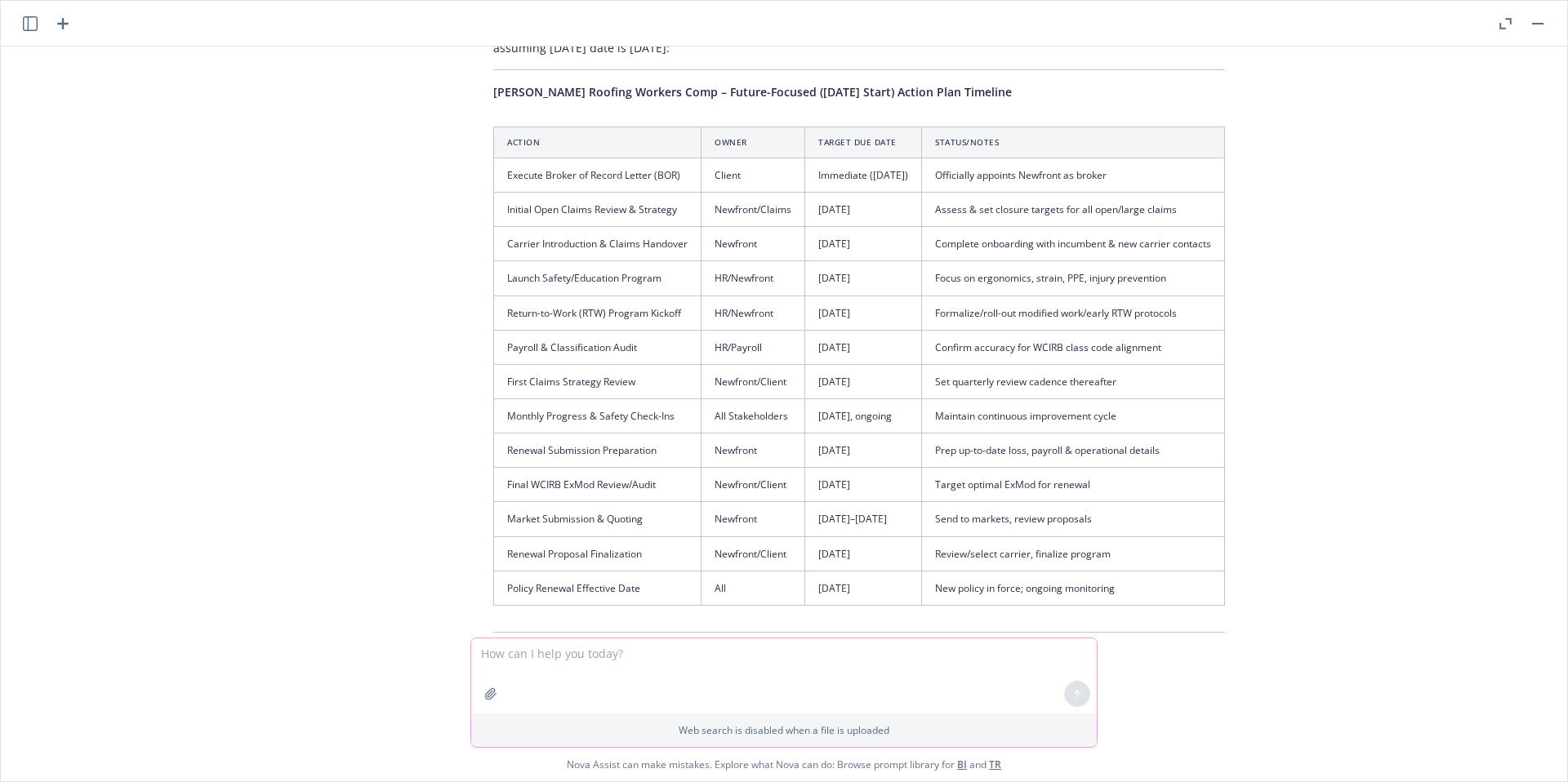
click at [902, 673] on textarea at bounding box center [783, 676] width 625 height 75
type textarea "Change the years to [DATE]-[DATE]"
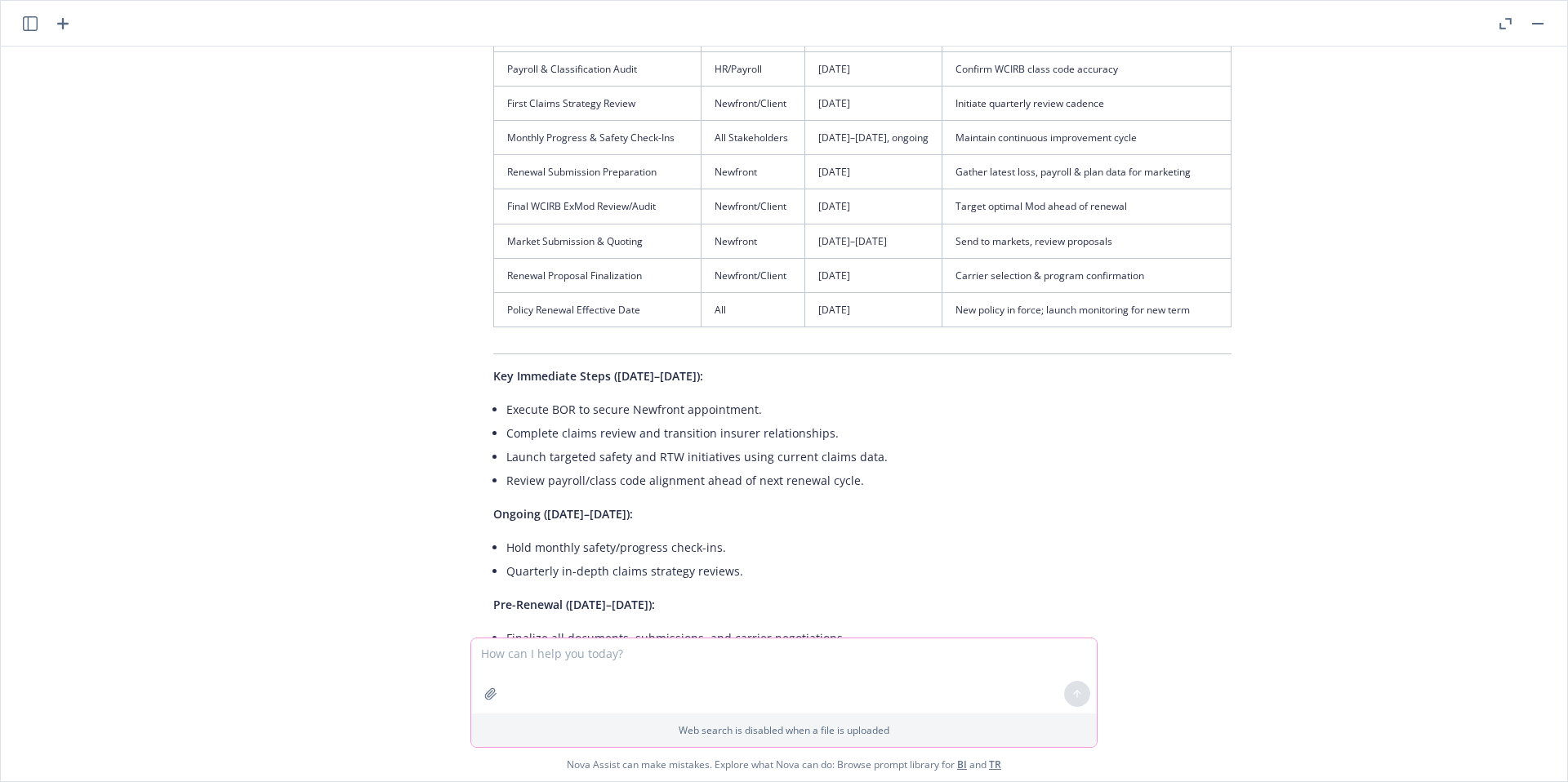
scroll to position [6237, 0]
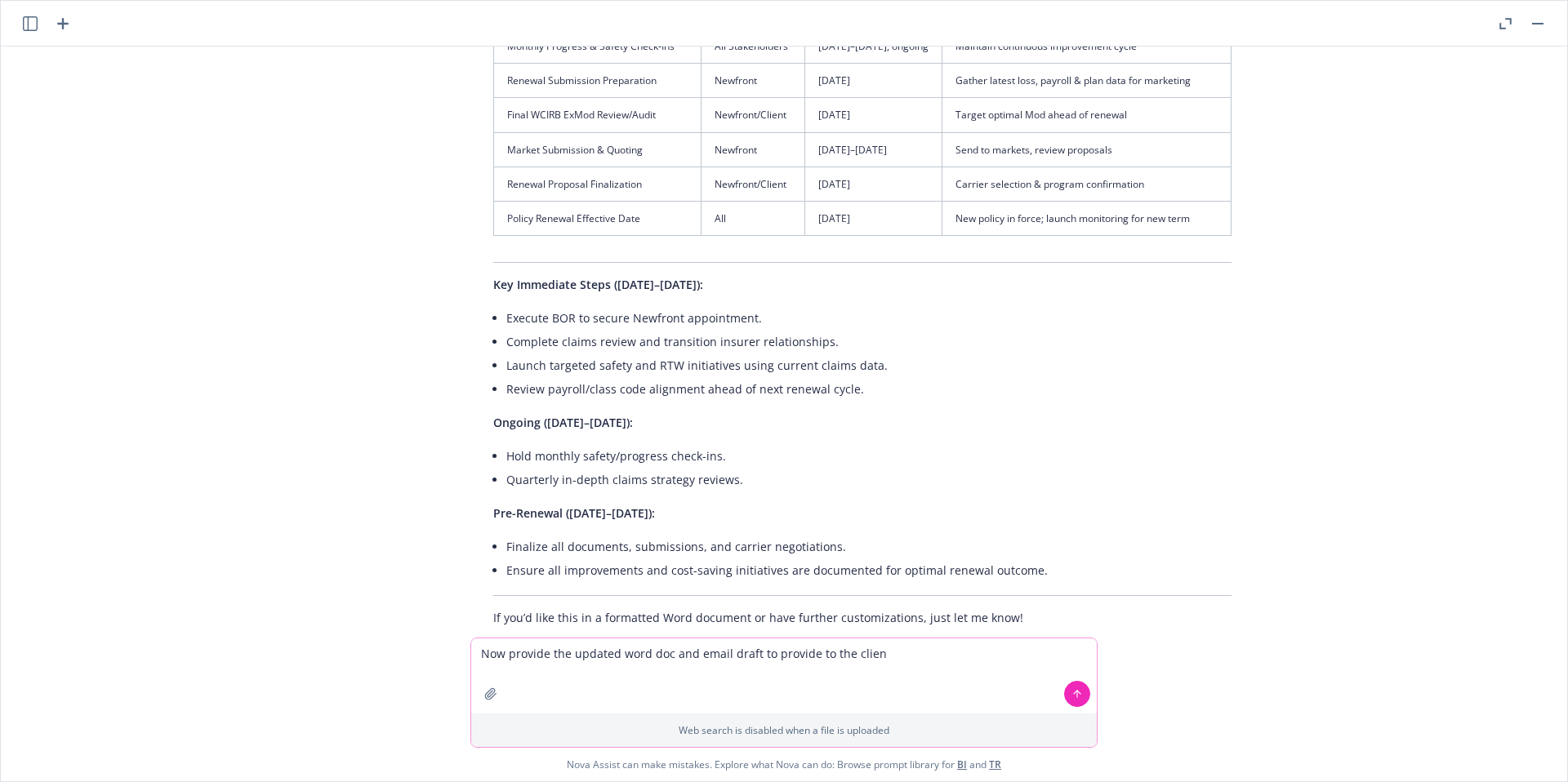
type textarea "Now provide the updated word doc and email draft to provide to the client"
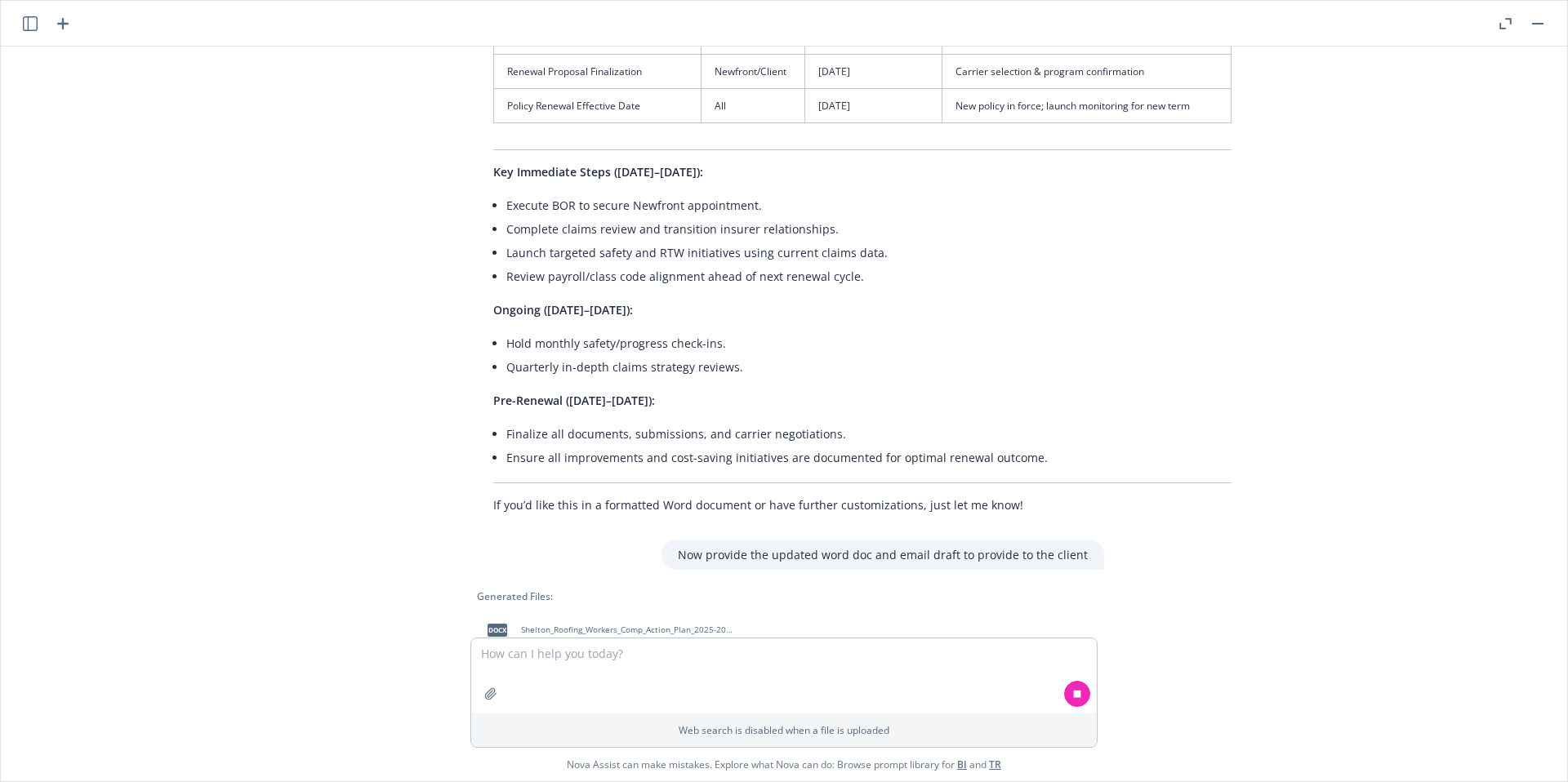
click at [667, 624] on span "Shelton_Roofing_Workers_Comp_Action_Plan_2025-2026.docx" at bounding box center [627, 630] width 214 height 11
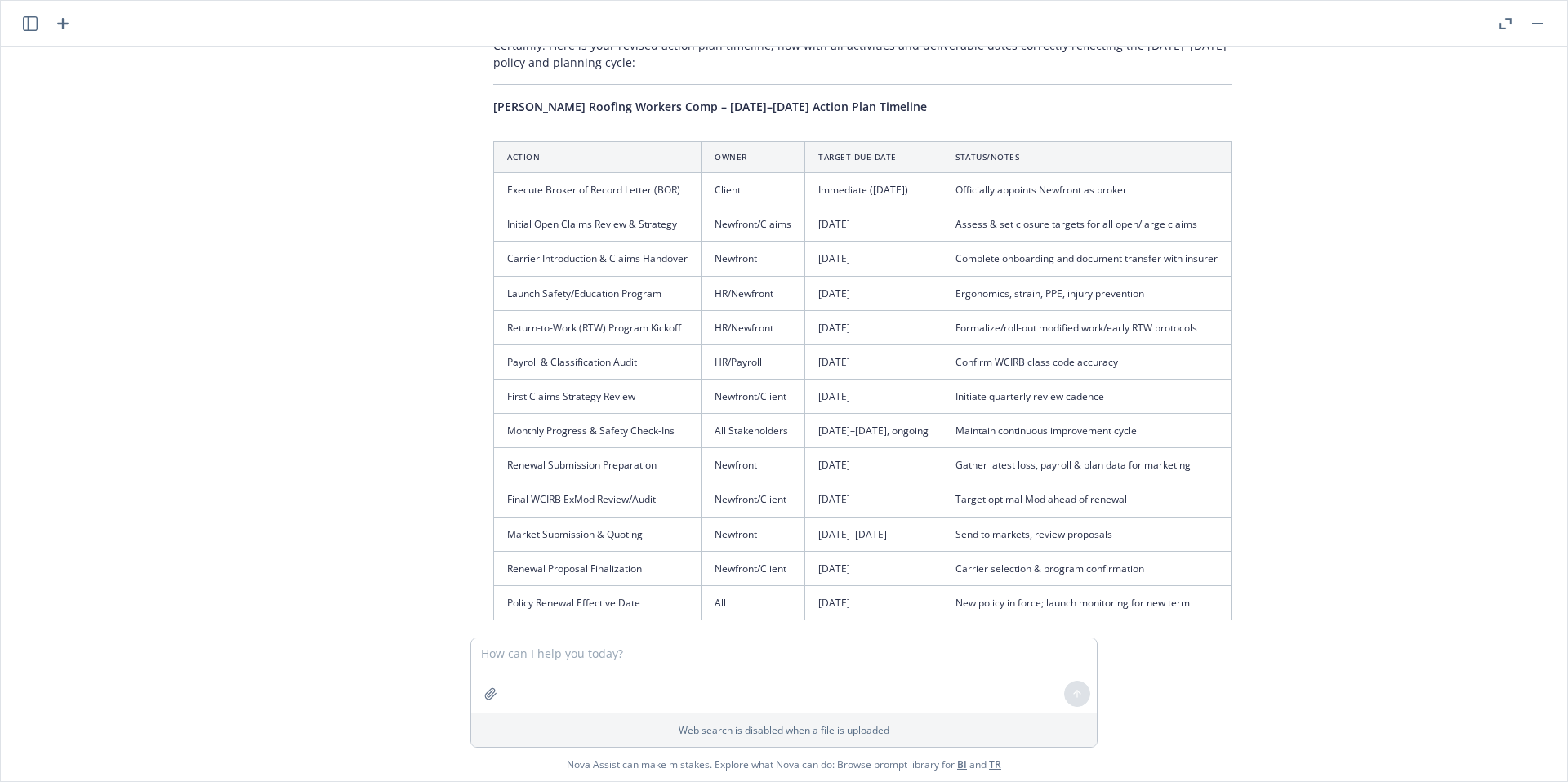
scroll to position [5864, 0]
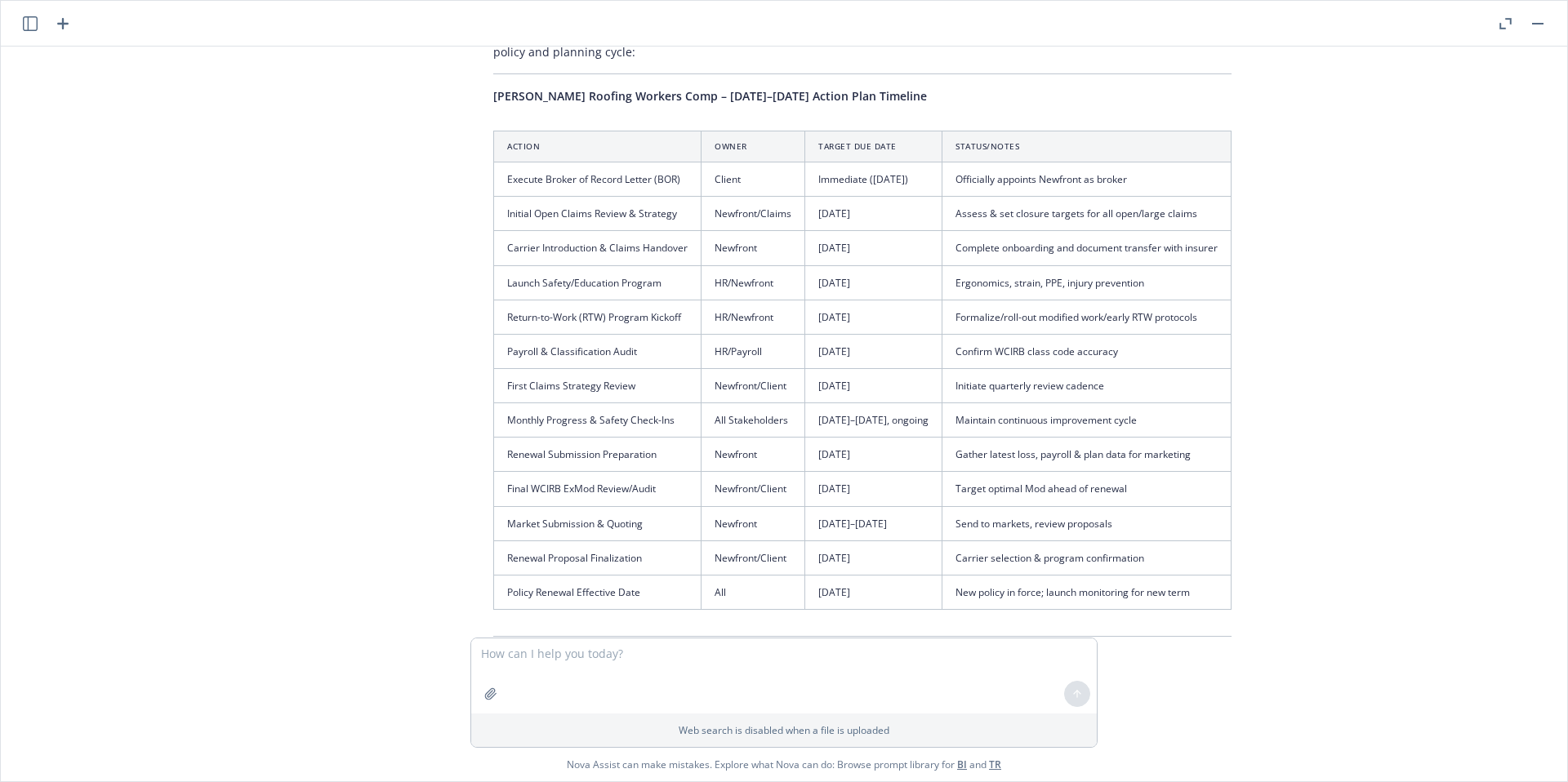
click at [503, 131] on th "Action" at bounding box center [598, 146] width 208 height 31
drag, startPoint x: 513, startPoint y: 95, endPoint x: 1278, endPoint y: 556, distance: 893.2
click at [1286, 560] on div "pdf [PERSON_NAME] Roofing - 2025 Emod Calculations & Diagnostics.pdf pdf [PERSO…" at bounding box center [784, 342] width 1554 height 591
click at [1278, 556] on div "pdf [PERSON_NAME] Roofing - 2025 Emod Calculations & Diagnostics.pdf pdf [PERSO…" at bounding box center [784, 342] width 1554 height 591
click at [1204, 131] on th "Status/Notes" at bounding box center [1087, 146] width 289 height 31
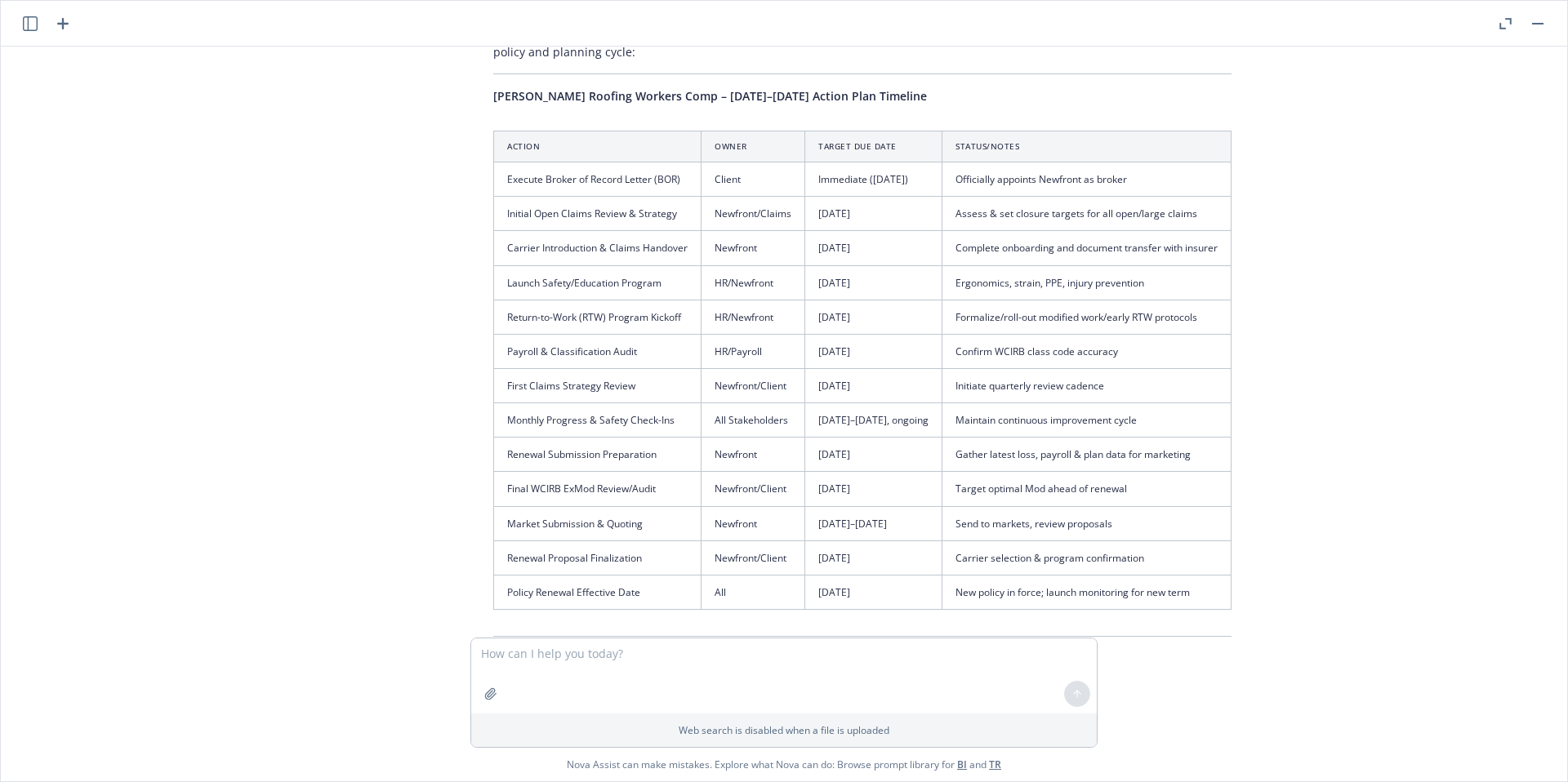
click at [1204, 131] on th "Status/Notes" at bounding box center [1087, 146] width 289 height 31
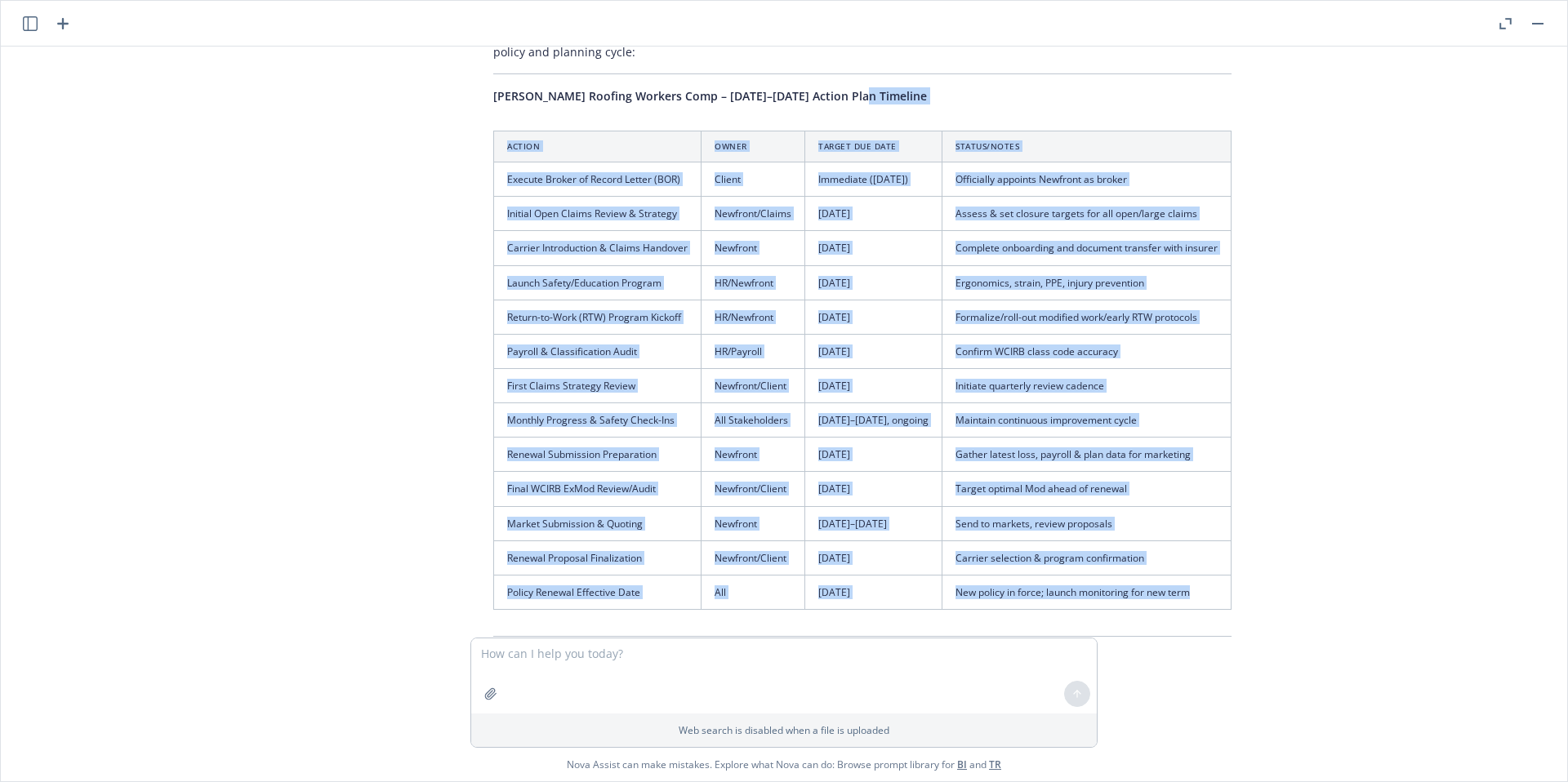
drag, startPoint x: 479, startPoint y: 77, endPoint x: 1244, endPoint y: 557, distance: 903.1
click at [1244, 557] on div "Certainly! Here is your revised action plan timeline, now with all activities a…" at bounding box center [862, 513] width 770 height 987
copy div "Loremip Dolorsi Ametcon Adip – 9025–2303 Elitse Doei Temporin Utlabo Etdol Magn…"
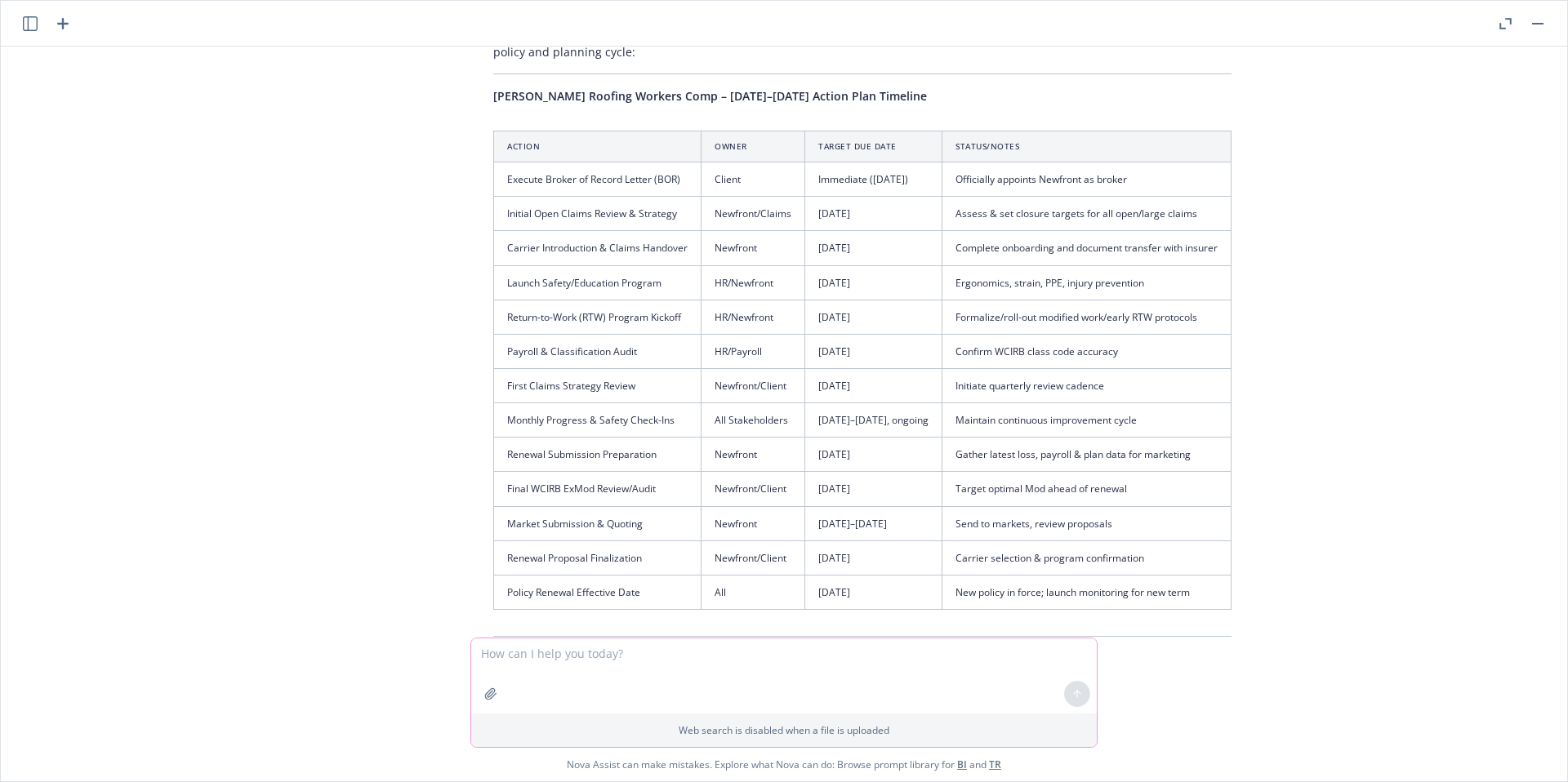
click at [634, 650] on textarea at bounding box center [783, 676] width 625 height 75
type textarea "Pehaps you did not know that the policy renewal for the workers comp is [DATE]"
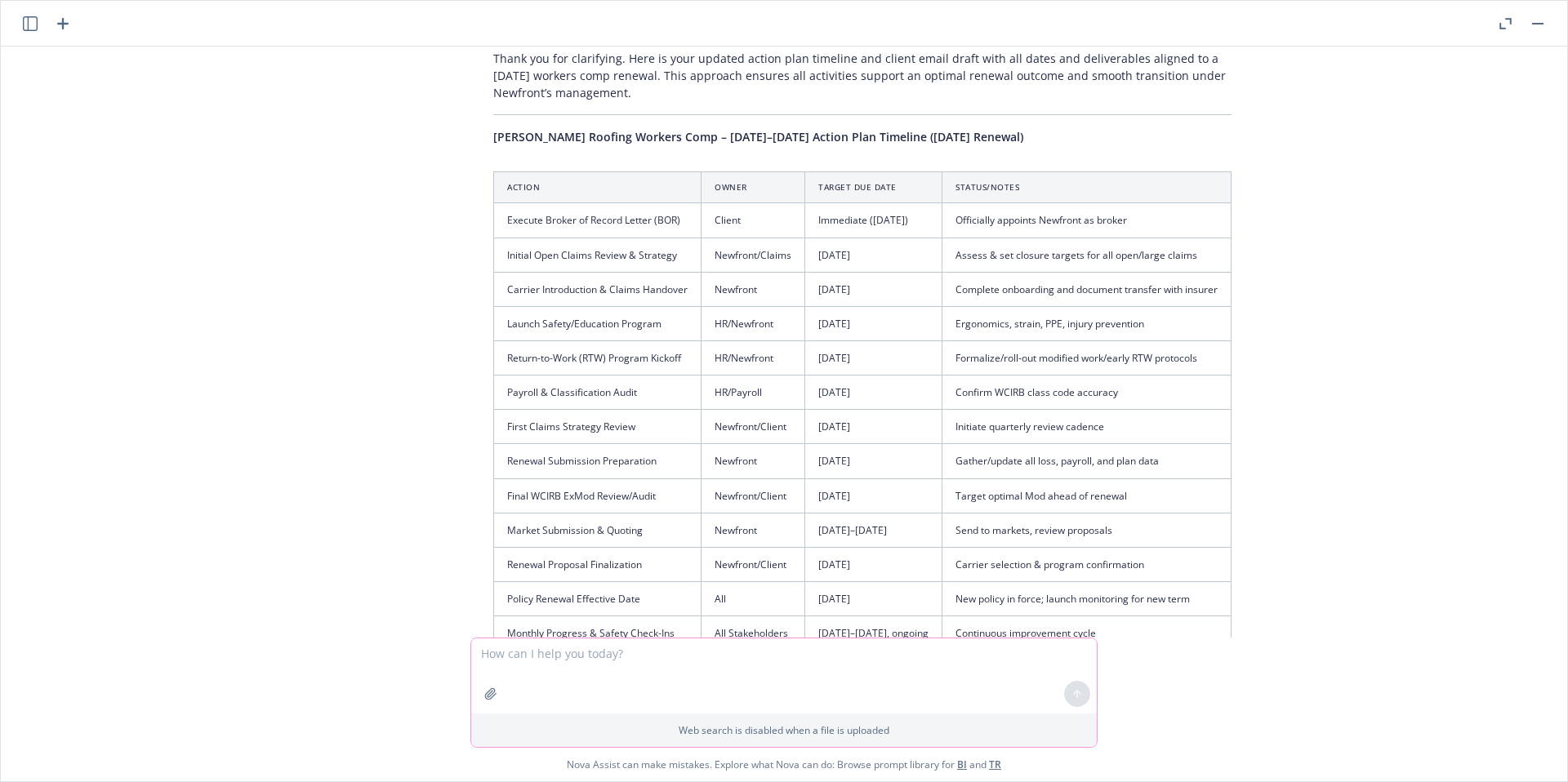
scroll to position [7766, 0]
